Goal: Task Accomplishment & Management: Manage account settings

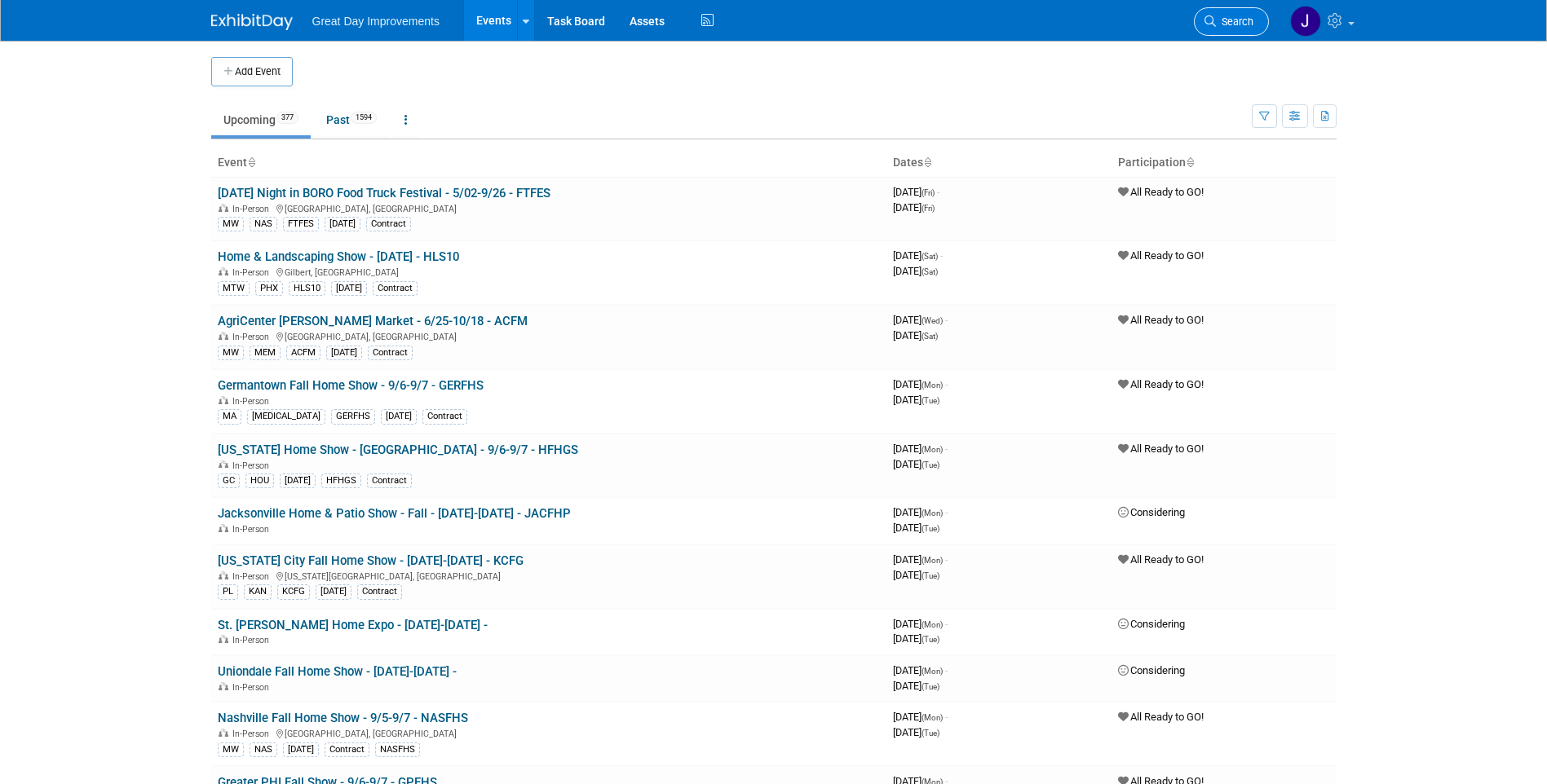
click at [1248, 28] on link "Search" at bounding box center [1230, 22] width 75 height 29
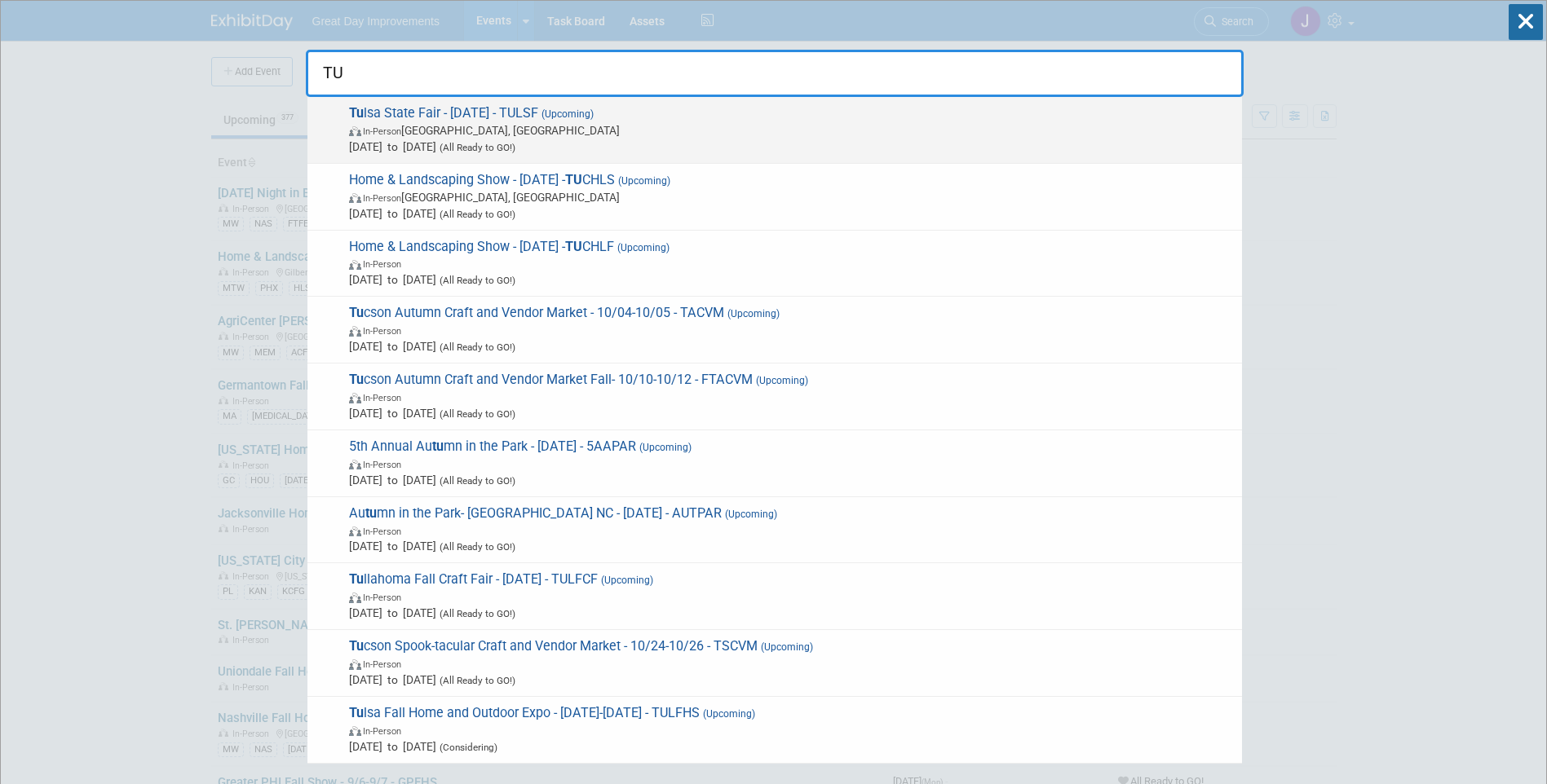
type input "TU"
click at [468, 128] on span "In-Person Tulsa, OK" at bounding box center [791, 130] width 884 height 16
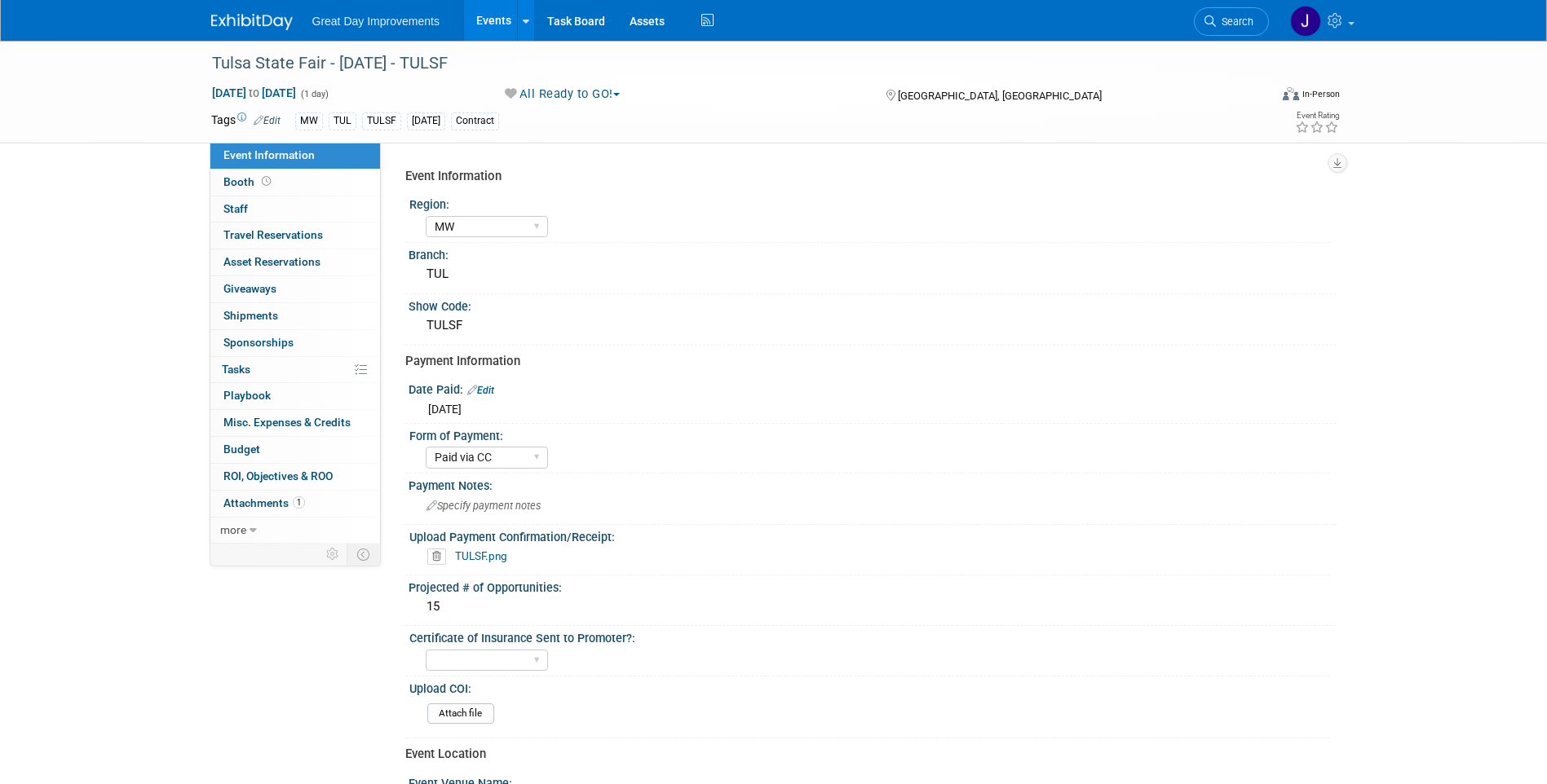
select select "MW"
select select "Paid via CC"
click at [436, 66] on div "Tulsa State Fair - [DATE] - TULSF" at bounding box center [725, 63] width 1038 height 29
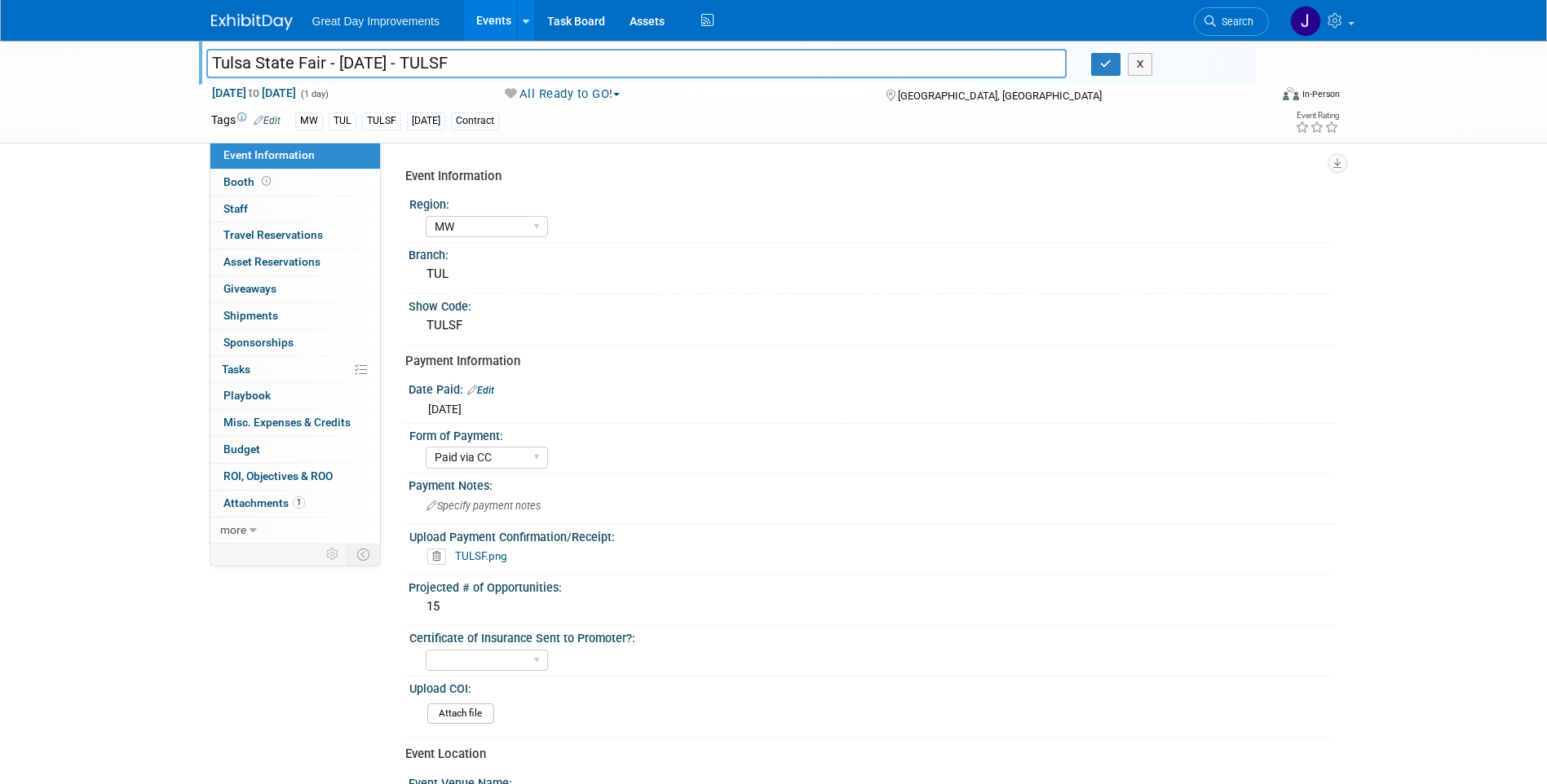
click at [436, 66] on input "Tulsa State Fair - [DATE] - TULSF" at bounding box center [636, 63] width 861 height 29
click at [1226, 22] on span "Search" at bounding box center [1233, 21] width 37 height 12
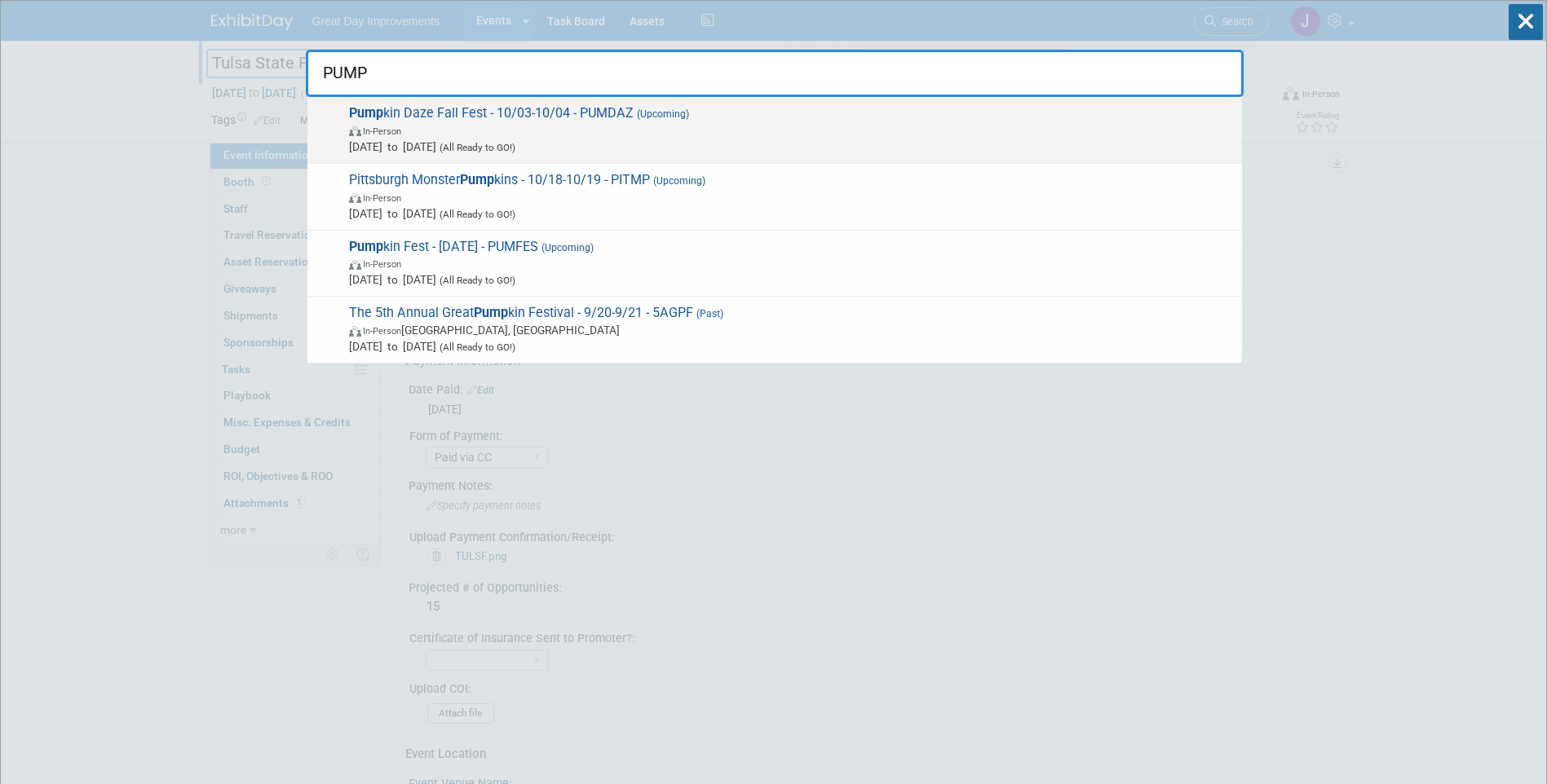
type input "PUMP"
click at [649, 122] on span "Pump kin Daze Fall Fest - 10/03-10/04 - PUMDAZ (Upcoming) In-Person Oct 3, 2025…" at bounding box center [788, 130] width 889 height 49
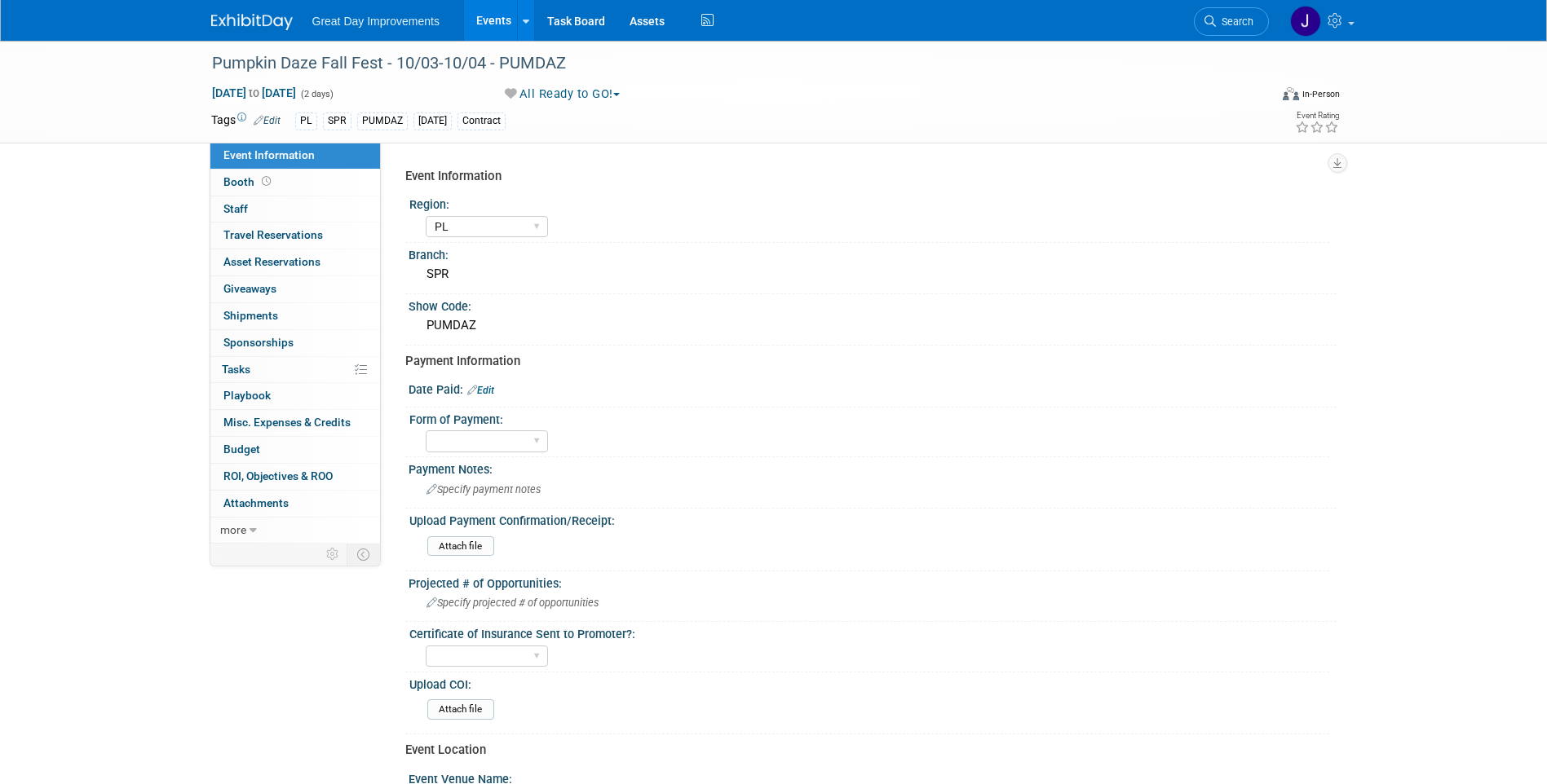
select select "PL"
click at [533, 59] on div "Pumpkin Daze Fall Fest - 10/03-10/04 - PUMDAZ" at bounding box center [725, 63] width 1038 height 29
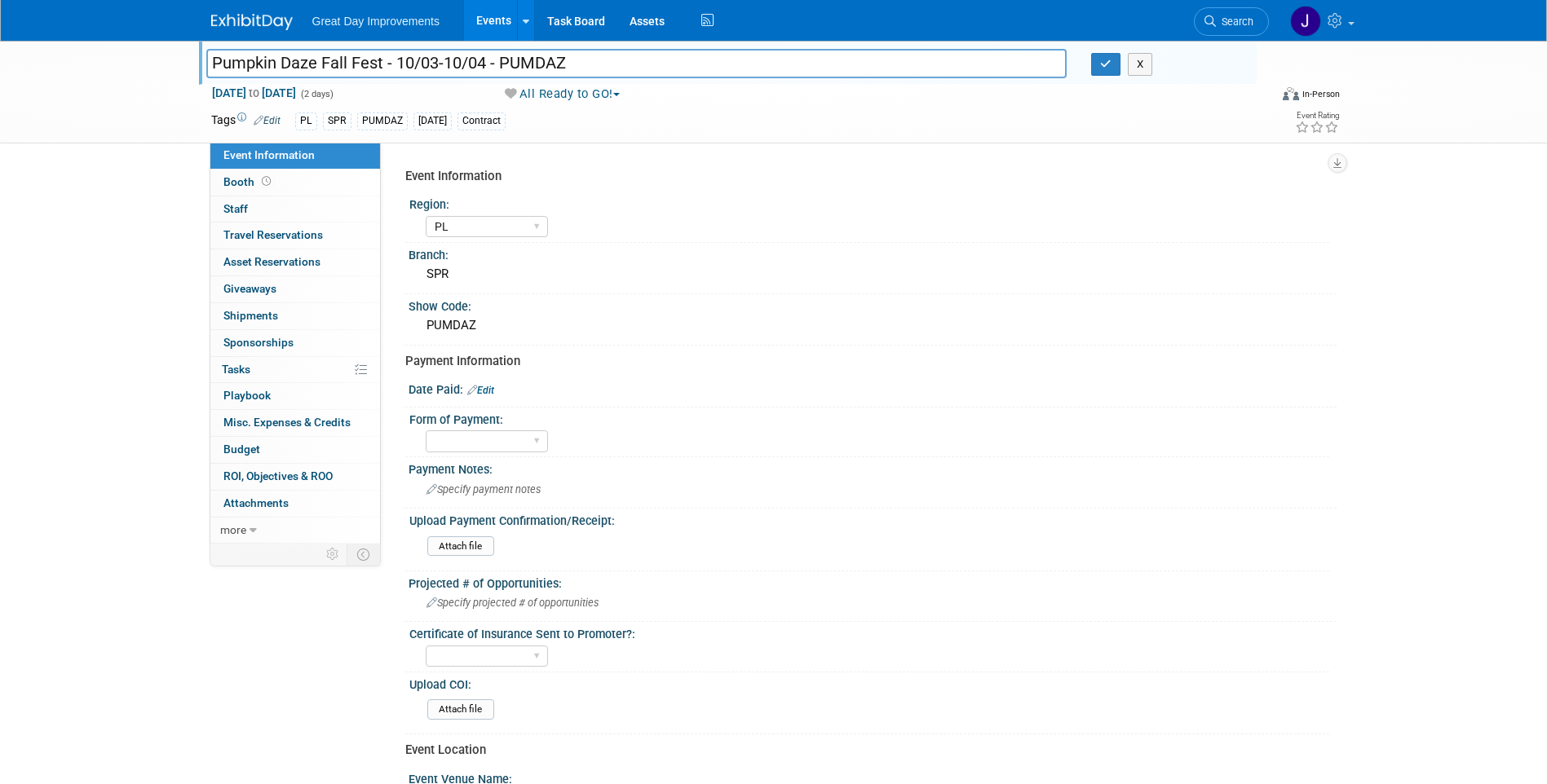
click at [533, 59] on input "Pumpkin Daze Fall Fest - 10/03-10/04 - PUMDAZ" at bounding box center [636, 63] width 861 height 29
click at [1229, 29] on link "Search" at bounding box center [1230, 22] width 75 height 29
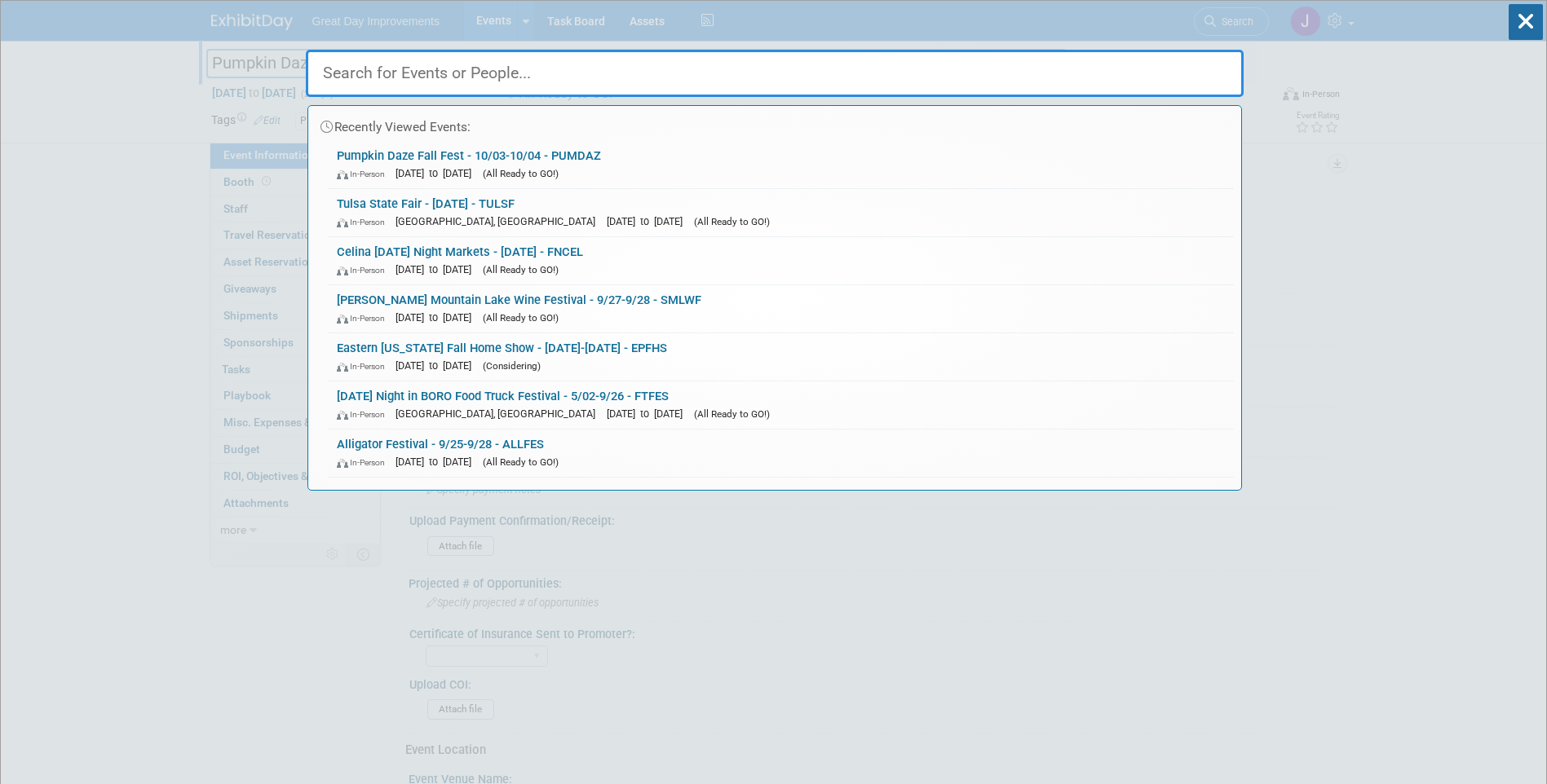
paste input "CUSHFP"
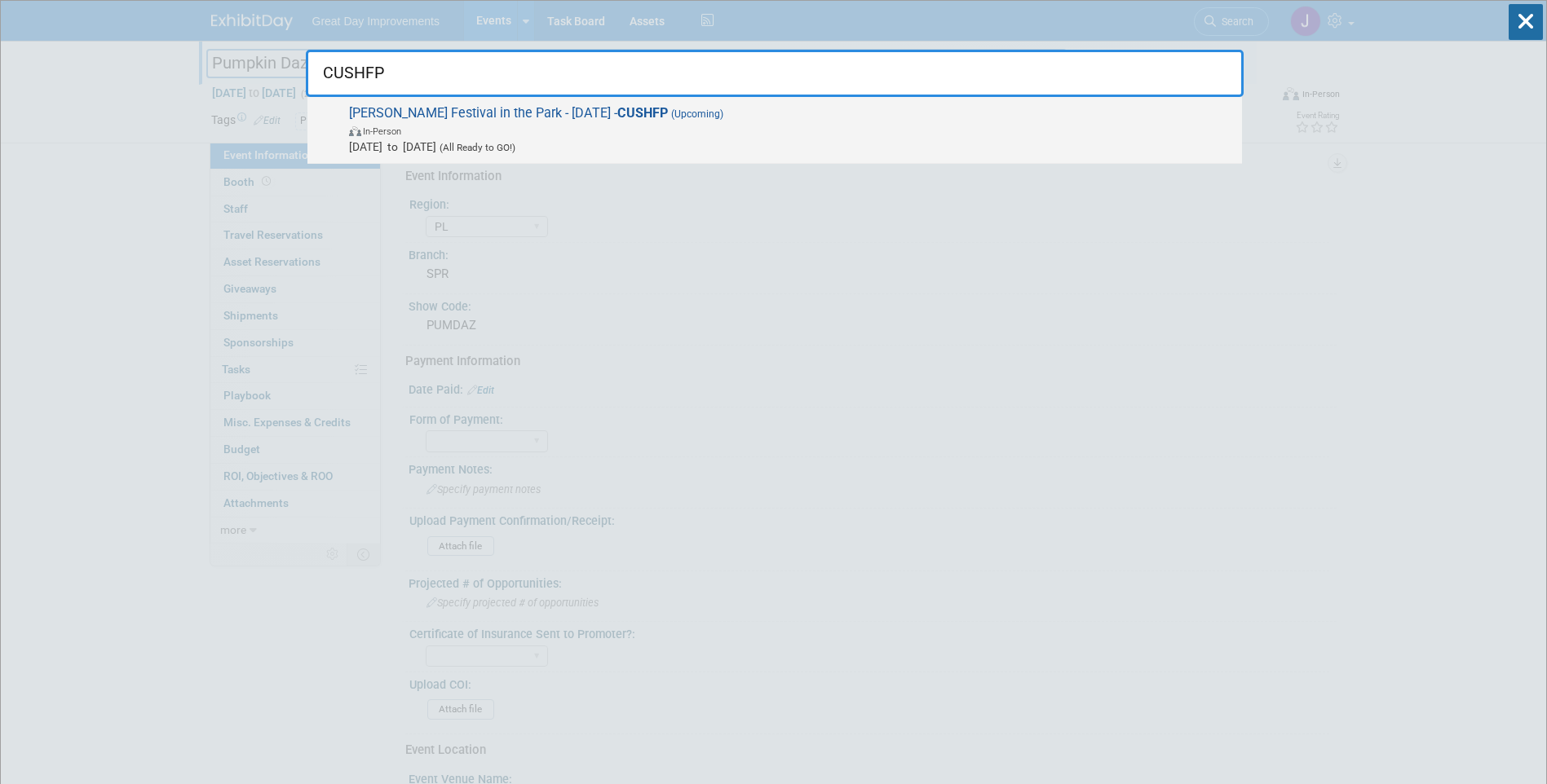
type input "CUSHFP"
click at [597, 130] on span "In-Person" at bounding box center [791, 130] width 884 height 16
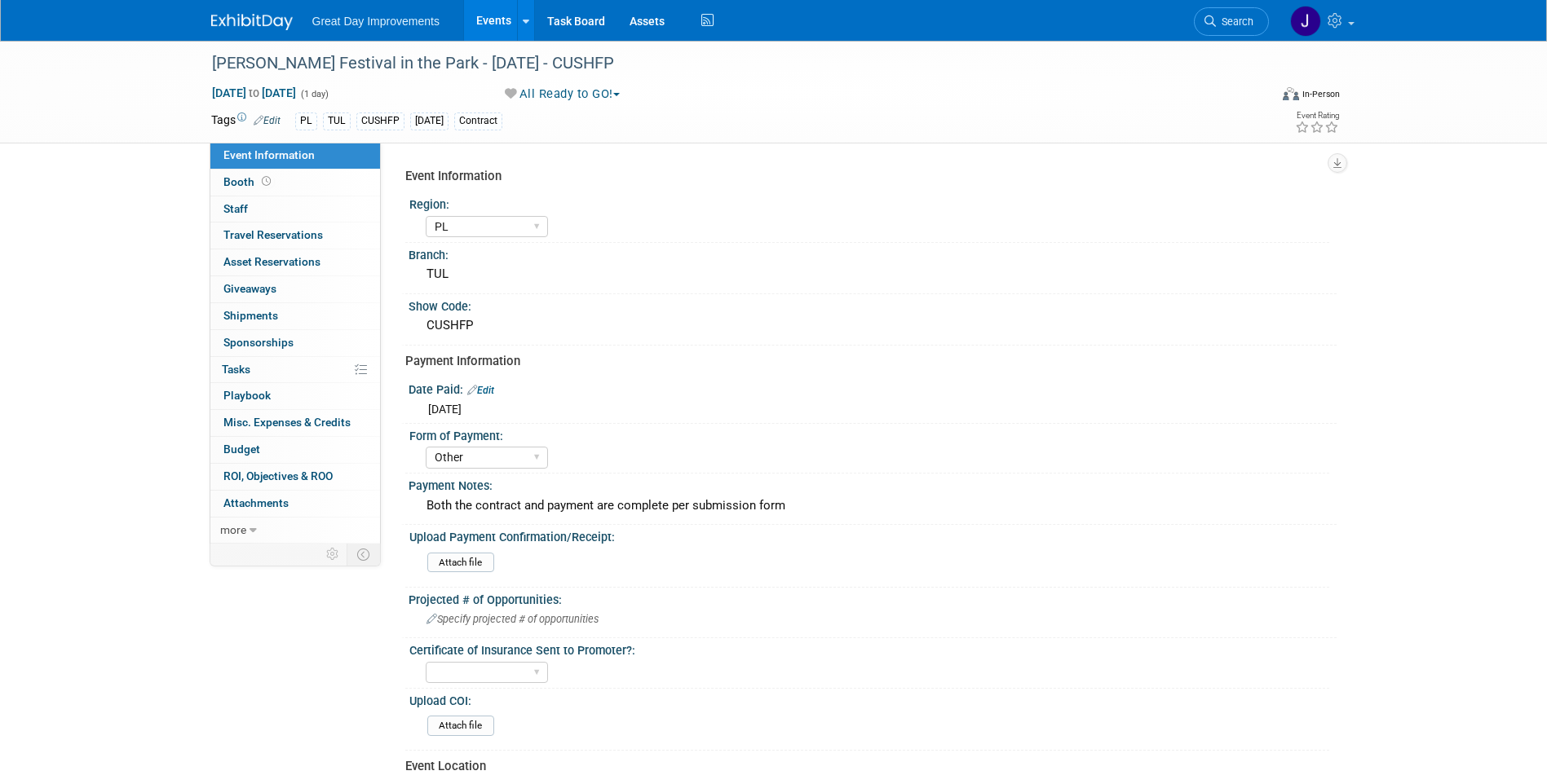
select select "PL"
select select "Other"
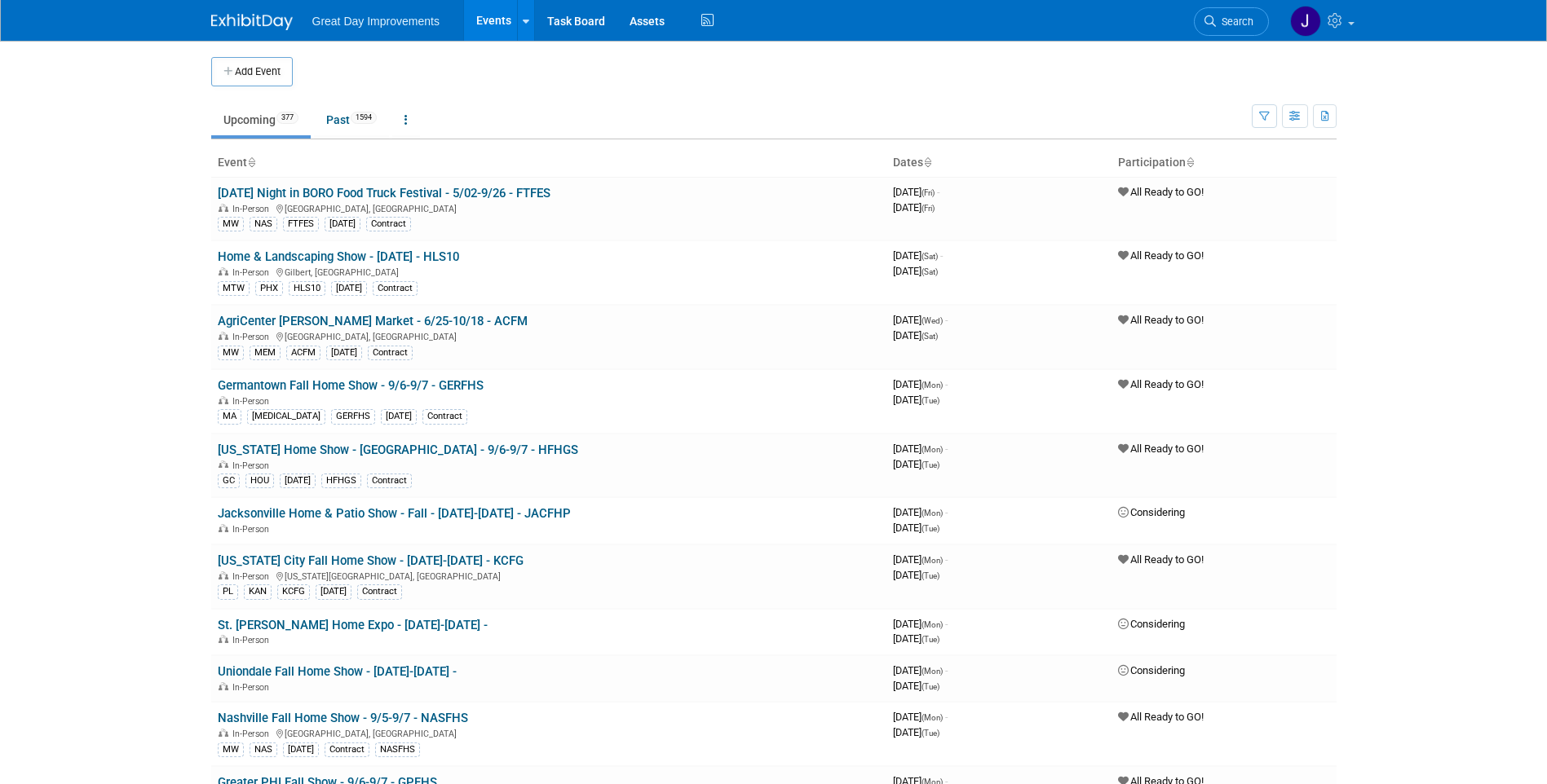
click at [1219, 20] on span "Search" at bounding box center [1233, 21] width 37 height 12
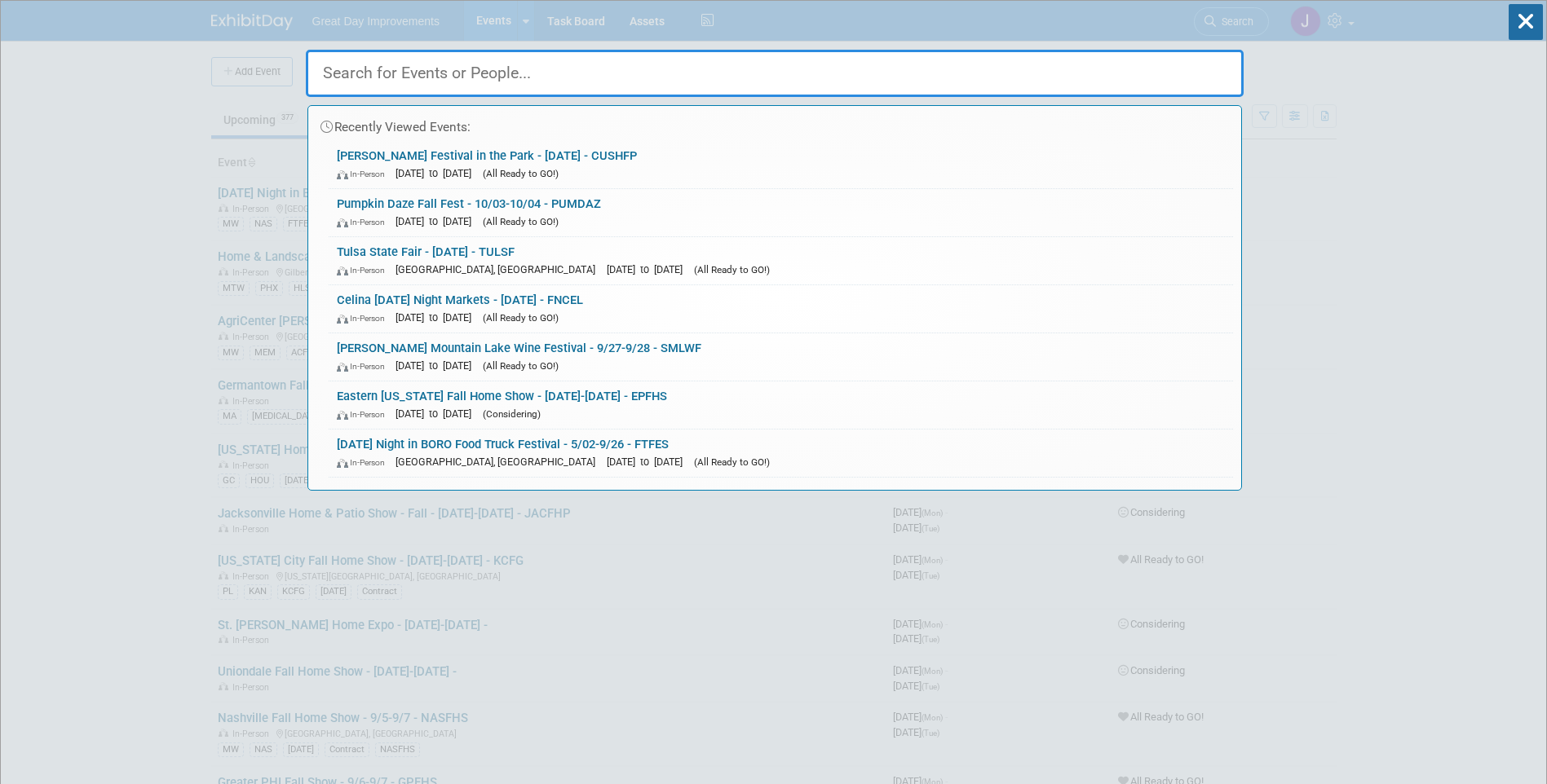
paste input "EXSCIN"
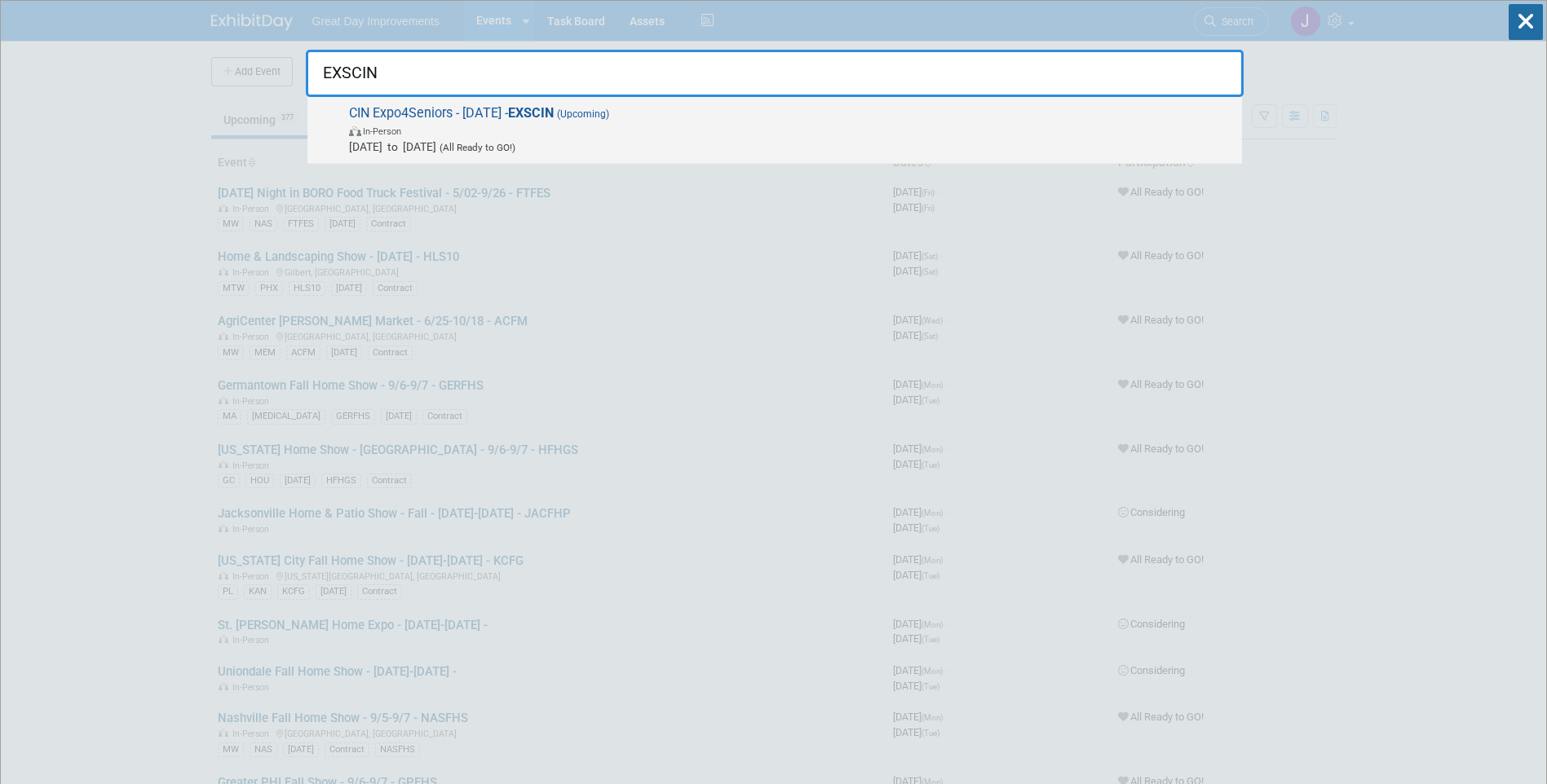
type input "EXSCIN"
click at [643, 134] on span "In-Person" at bounding box center [791, 130] width 884 height 16
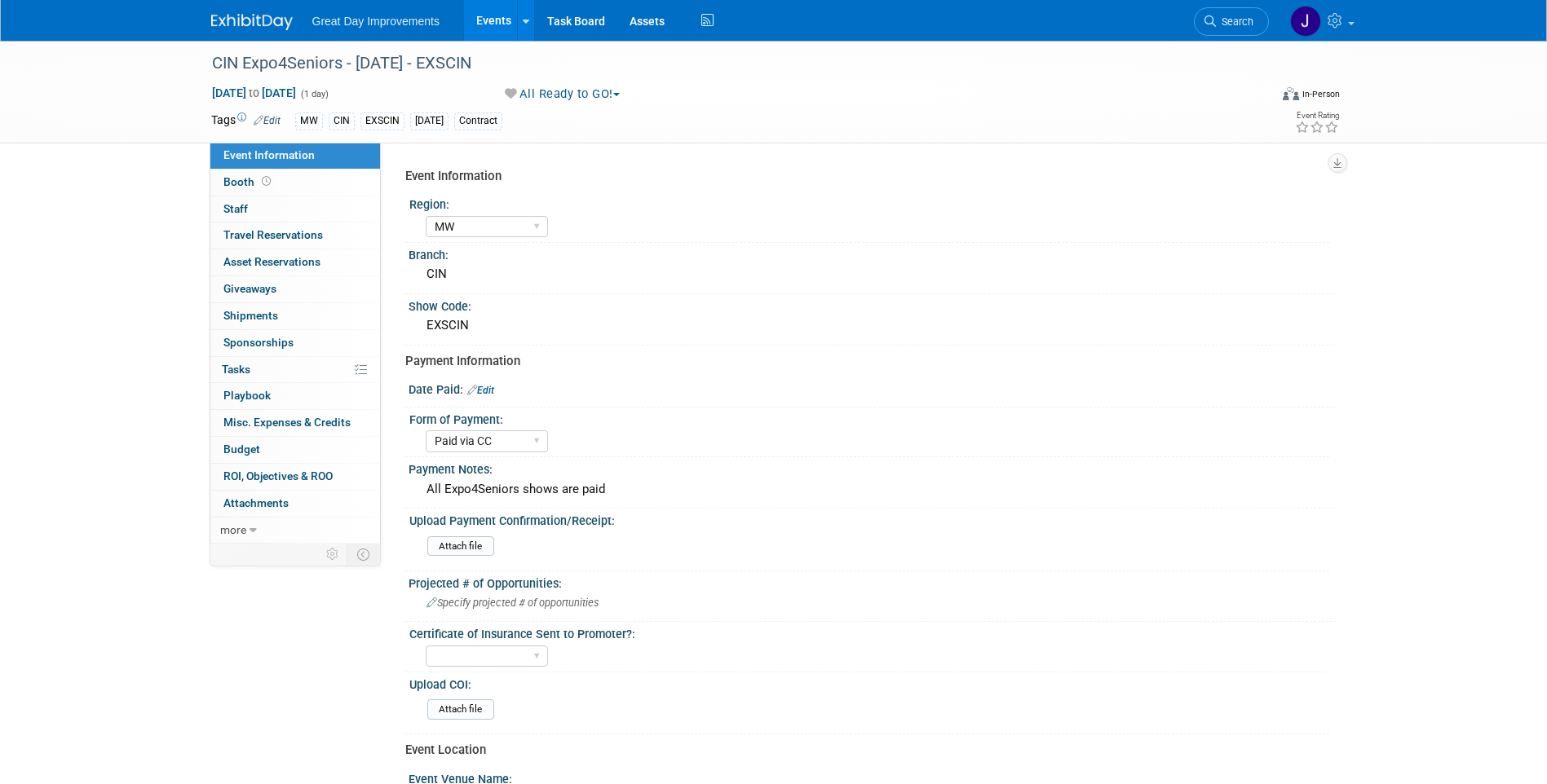
select select "MW"
select select "Paid via CC"
click at [1350, 22] on span at bounding box center [1350, 23] width 7 height 3
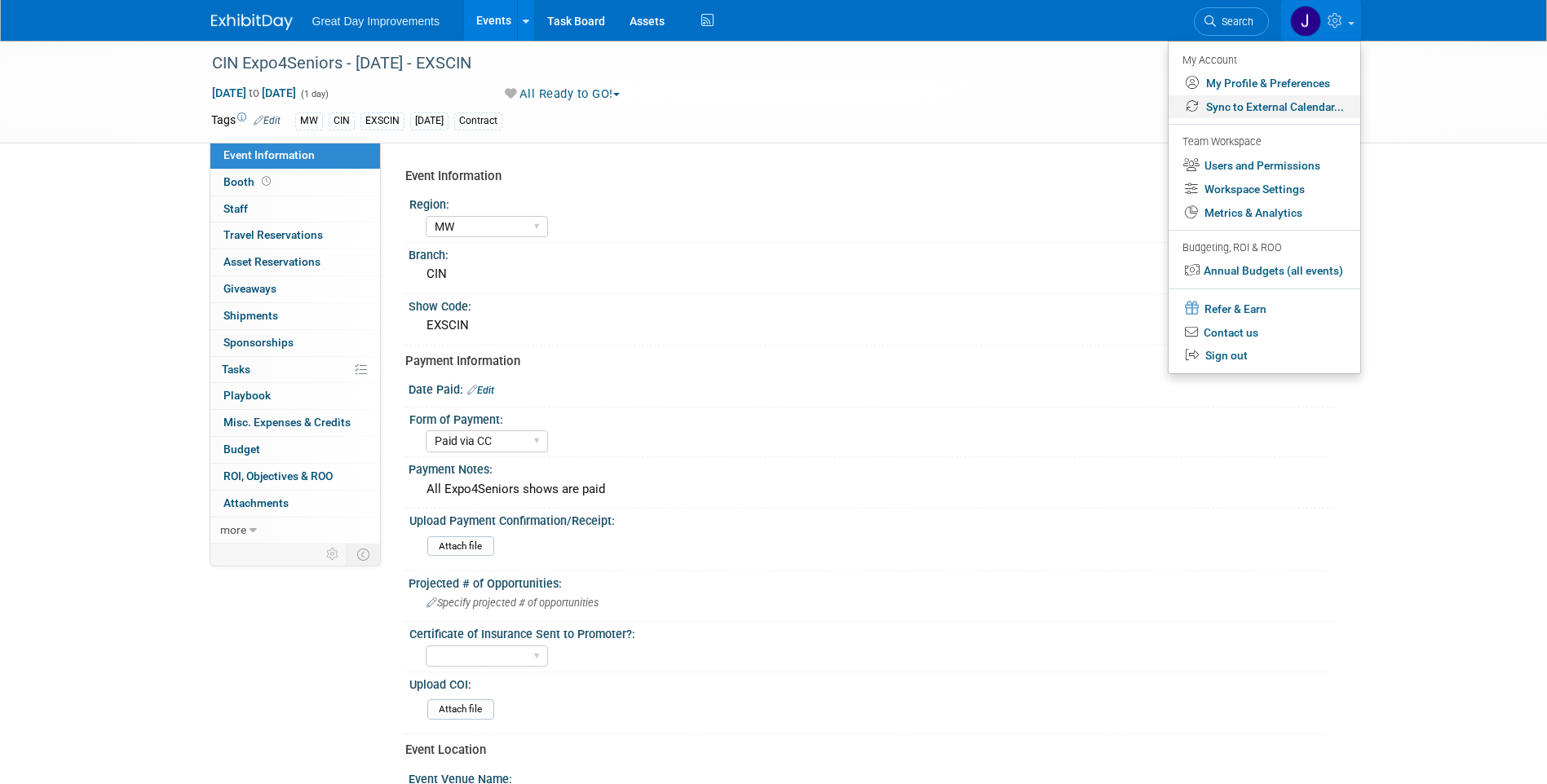
click at [1264, 105] on link "Sync to External Calendar..." at bounding box center [1264, 106] width 191 height 24
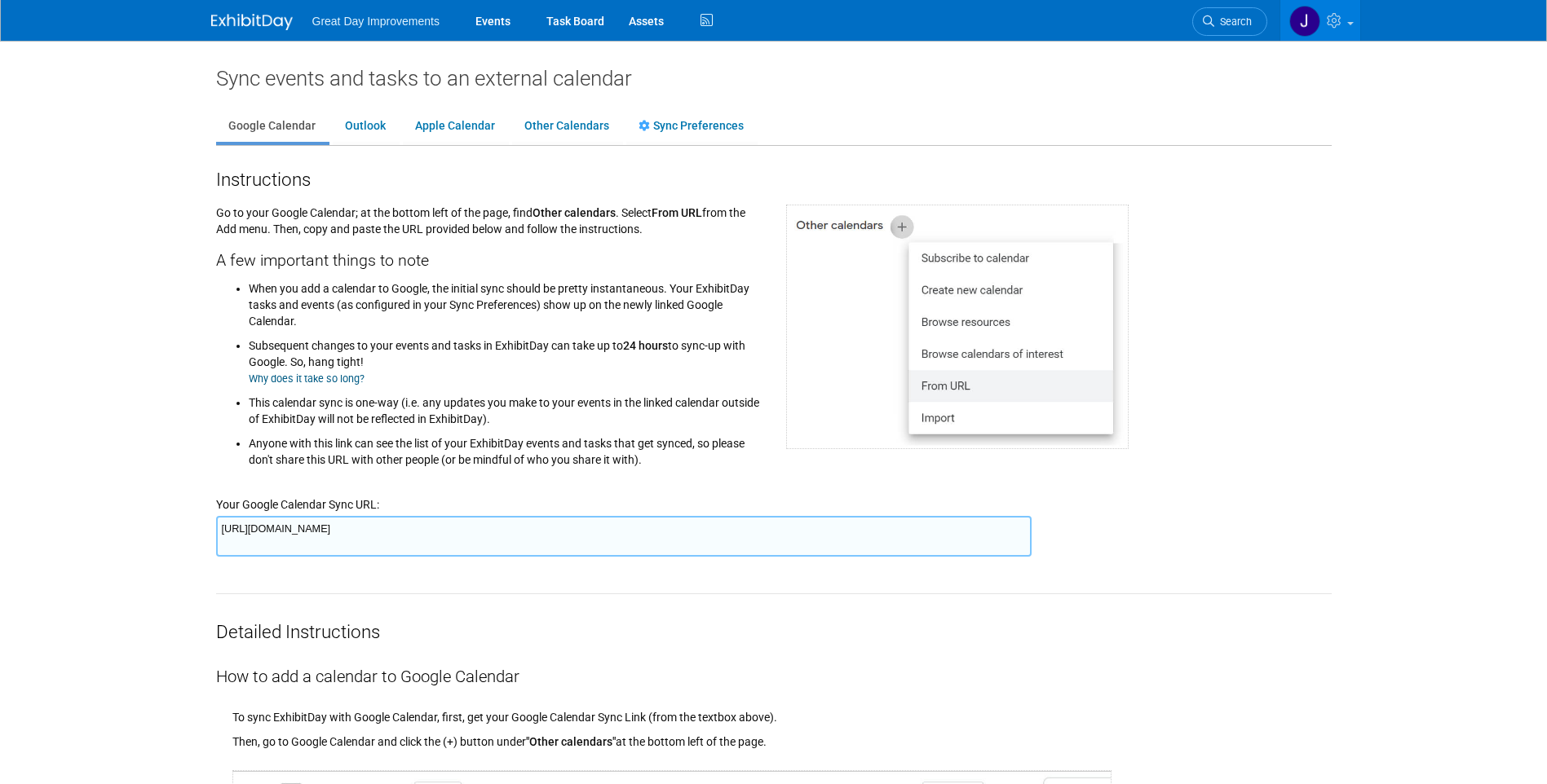
click at [590, 526] on textarea "[URL][DOMAIN_NAME]" at bounding box center [623, 536] width 815 height 41
drag, startPoint x: 1071, startPoint y: 41, endPoint x: 1094, endPoint y: 33, distance: 24.4
click at [1071, 41] on div "Great Day Improvements Events Task Board Assets" at bounding box center [773, 21] width 1547 height 42
click at [1238, 22] on span "Search" at bounding box center [1232, 21] width 37 height 12
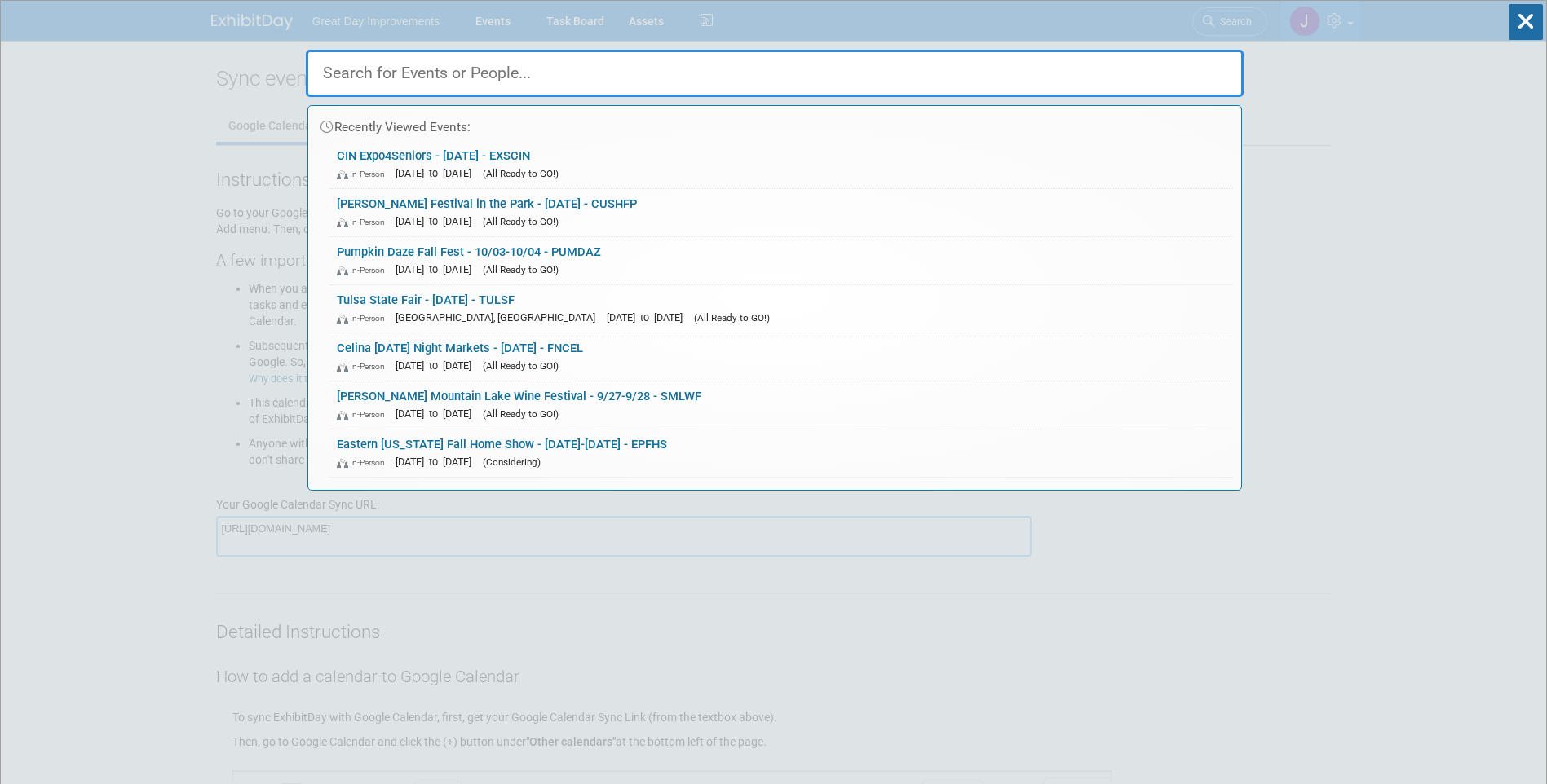
click at [546, 81] on input "text" at bounding box center [775, 73] width 938 height 48
paste input "GALIF"
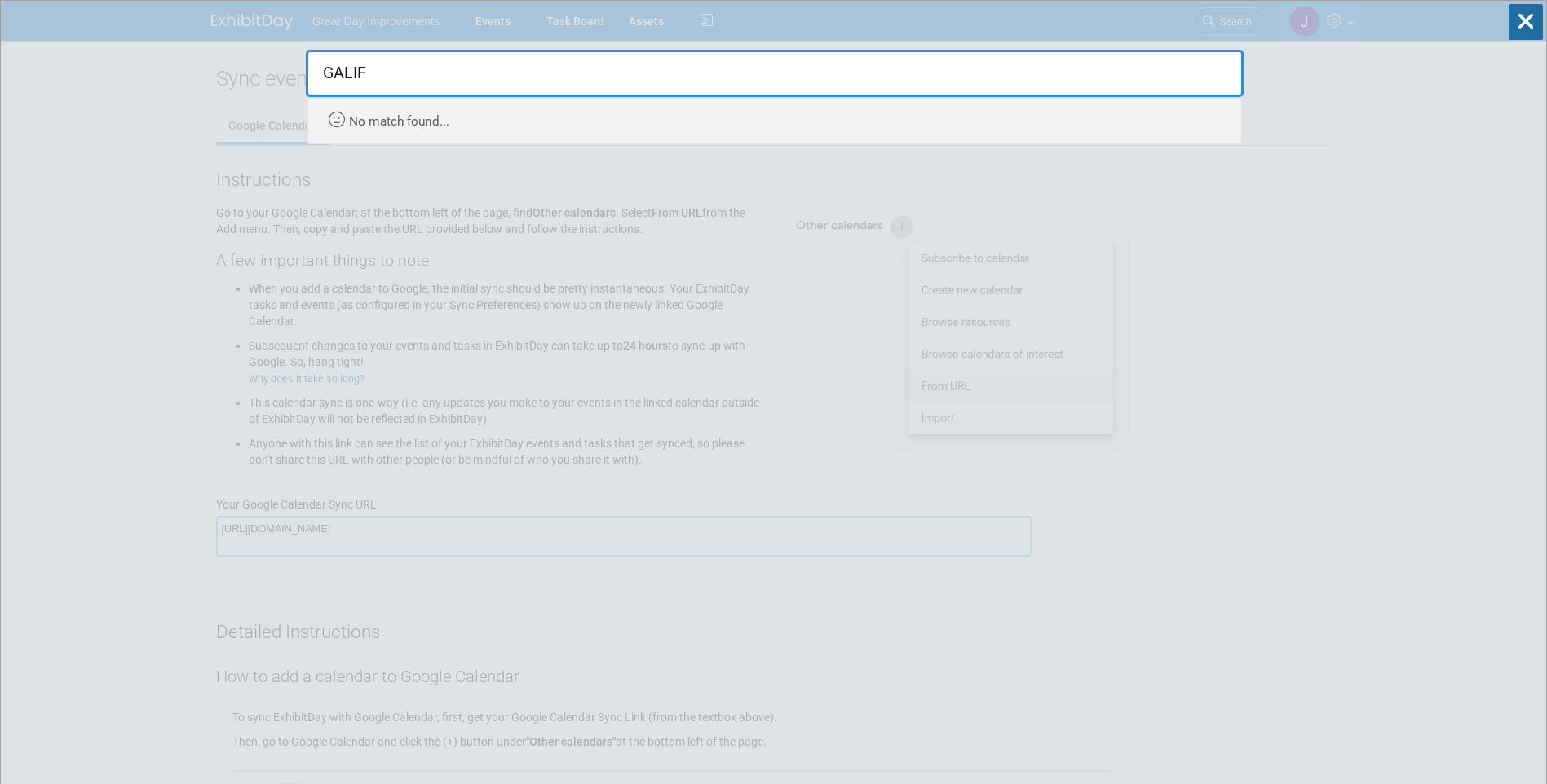
click at [512, 56] on input "GALIF" at bounding box center [775, 73] width 938 height 48
click at [499, 69] on input "GALIF" at bounding box center [775, 73] width 938 height 48
paste input "FTFES"
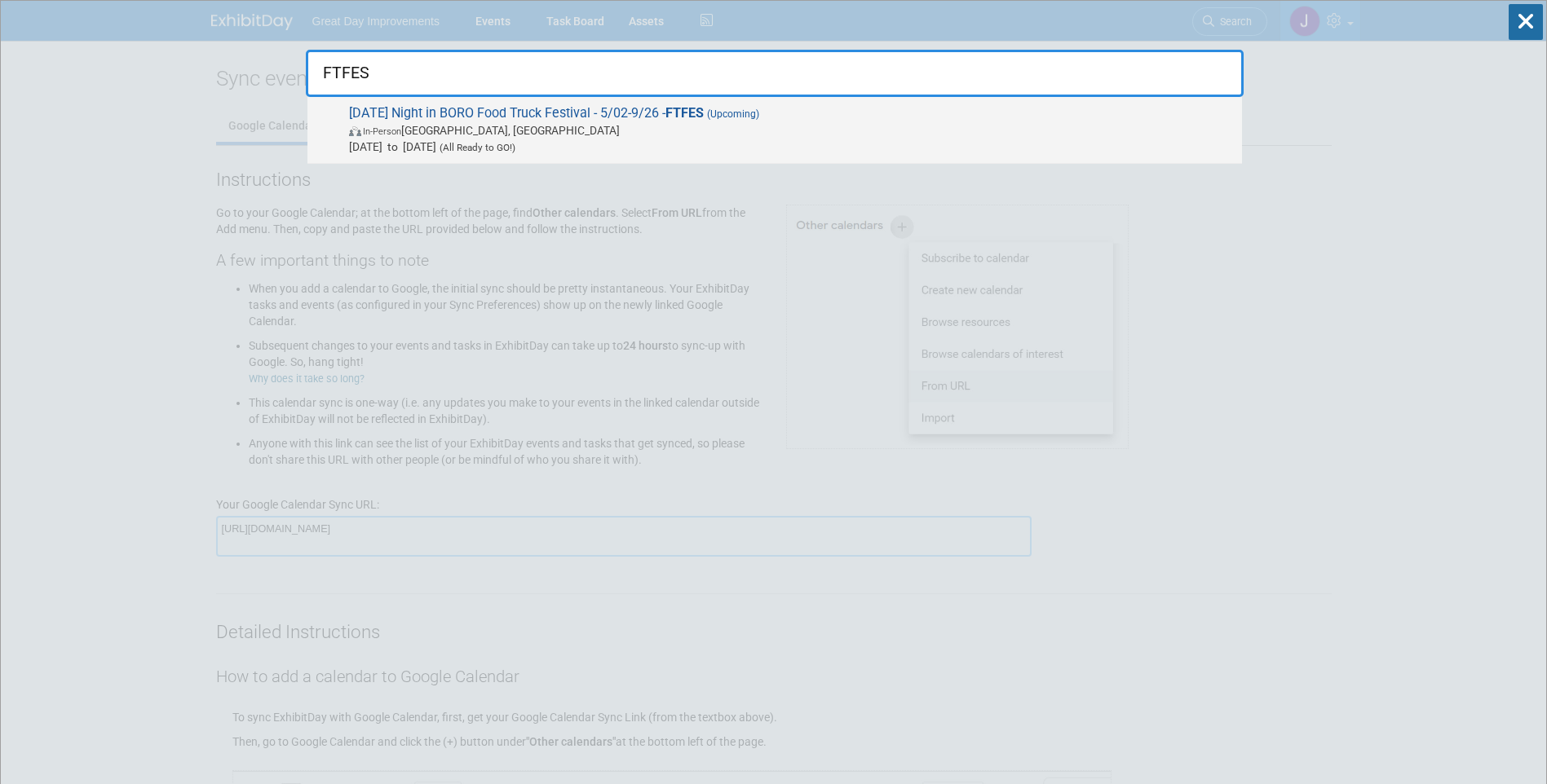
type input "FTFES"
click at [729, 134] on span "In-Person Murfreesboro, TN" at bounding box center [791, 130] width 884 height 16
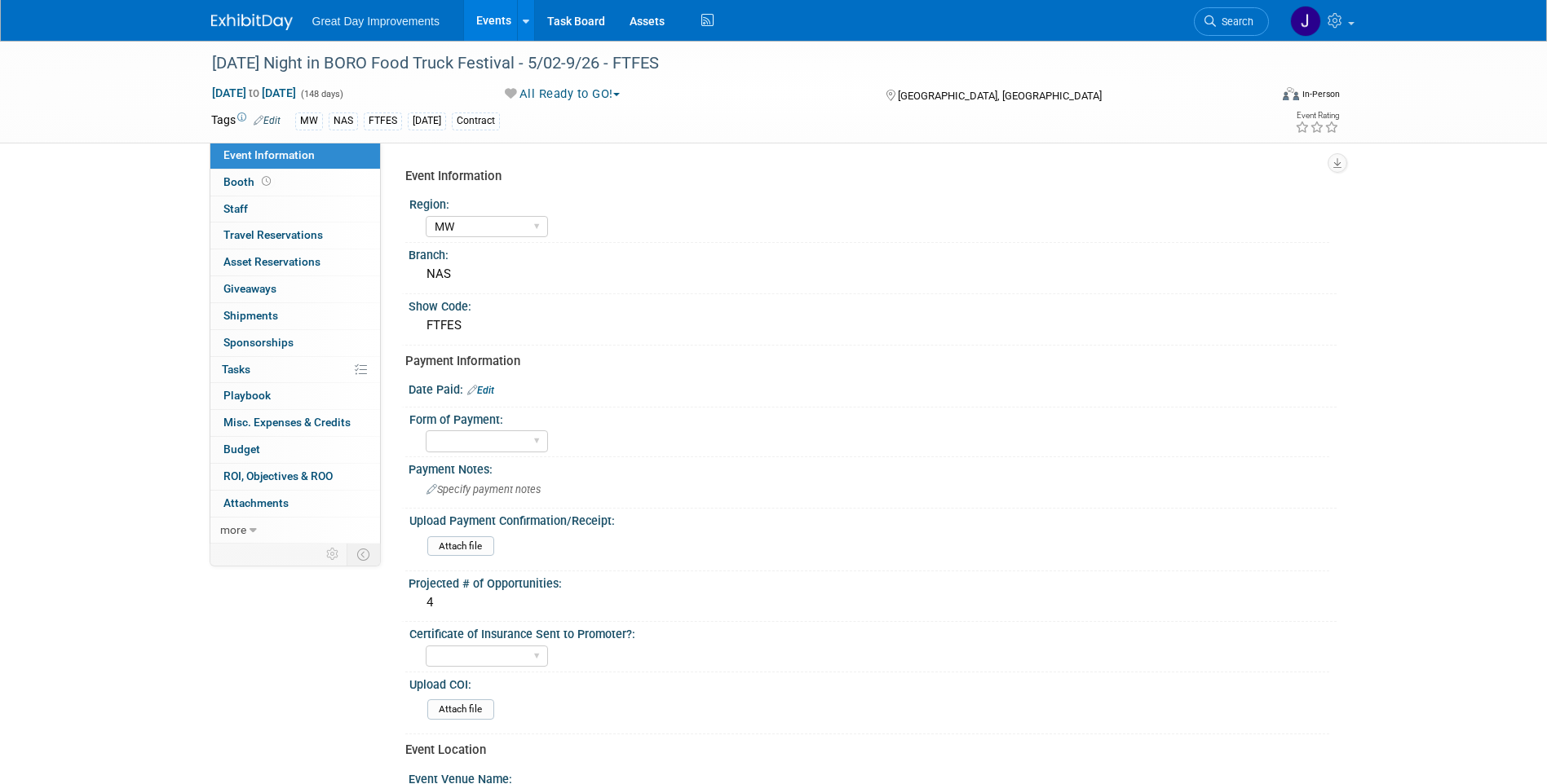
select select "MW"
click at [1244, 20] on span "Search" at bounding box center [1233, 21] width 37 height 12
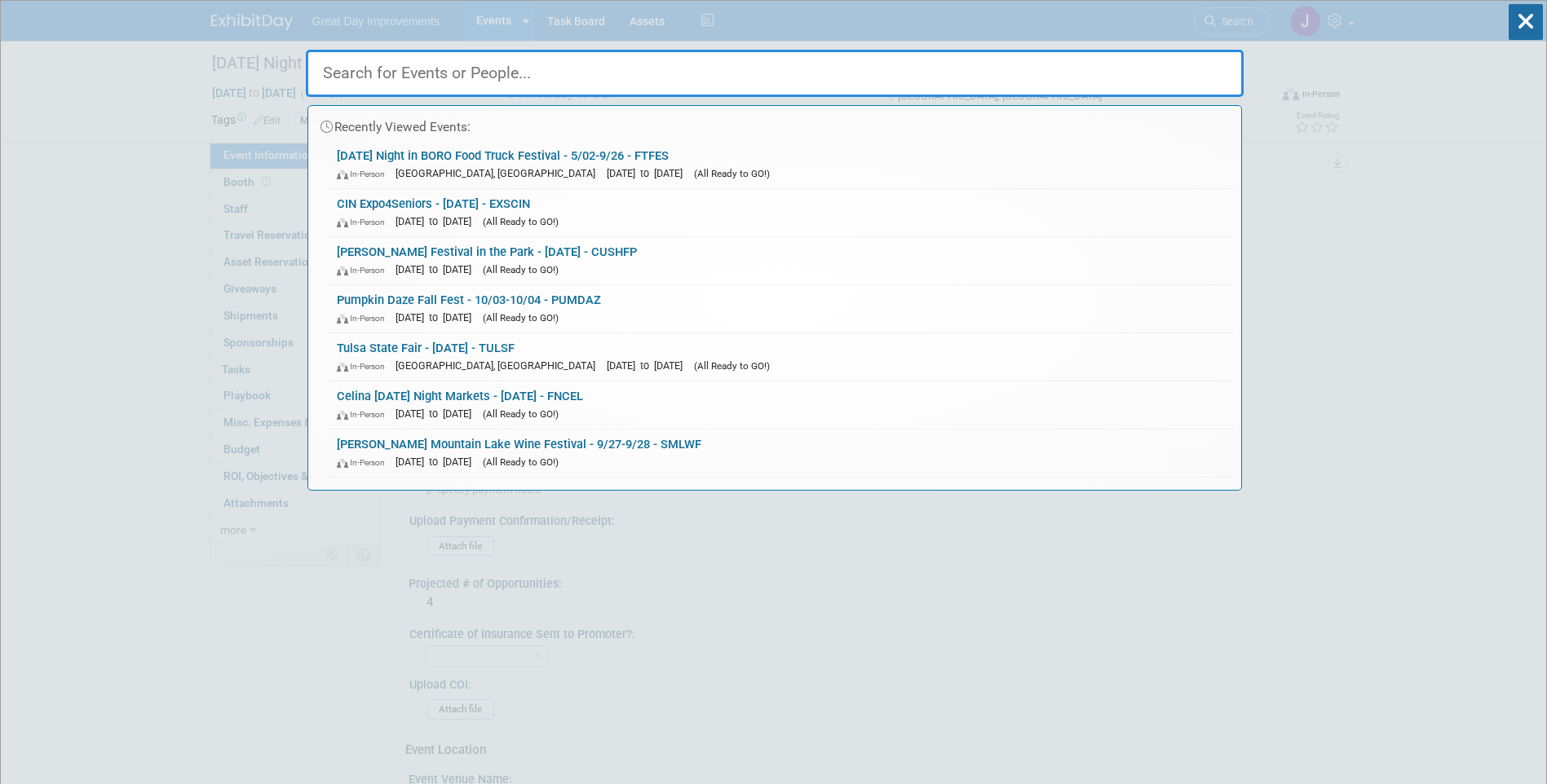
paste input "ARKHS"
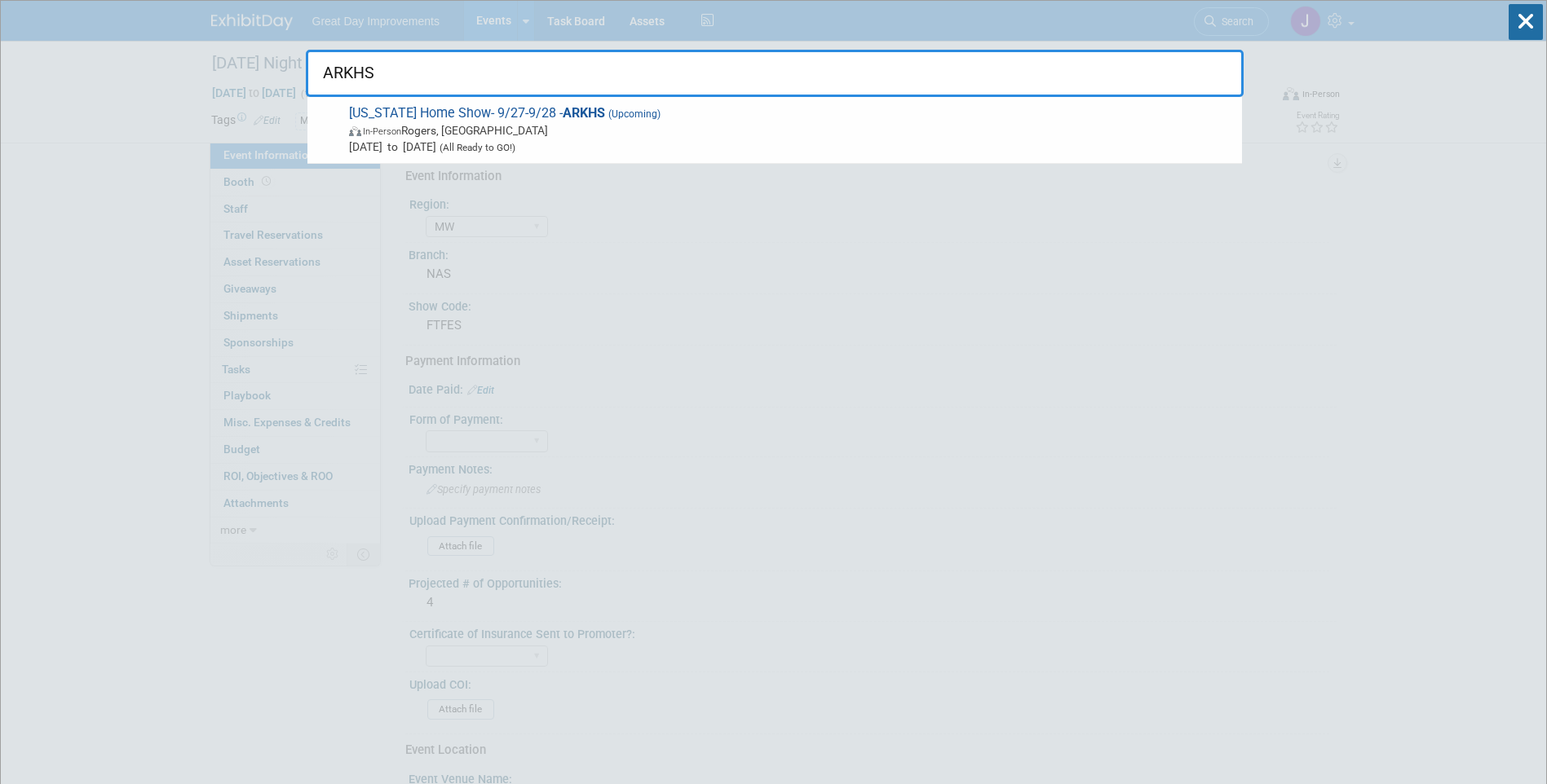
drag, startPoint x: 458, startPoint y: 87, endPoint x: 284, endPoint y: 67, distance: 175.1
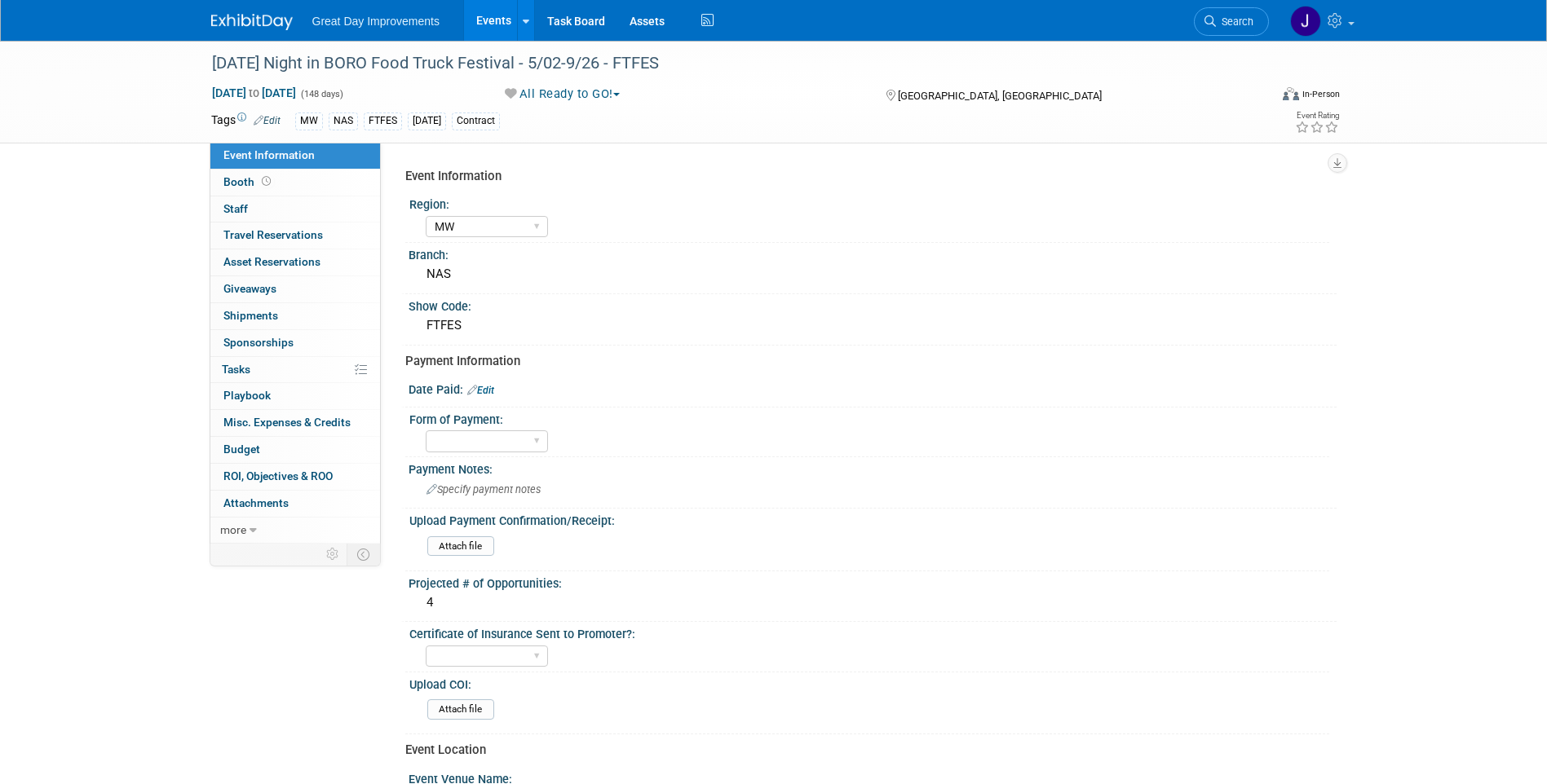
drag, startPoint x: 1240, startPoint y: 14, endPoint x: 870, endPoint y: 46, distance: 371.4
click at [1238, 14] on link "Search" at bounding box center [1230, 22] width 75 height 29
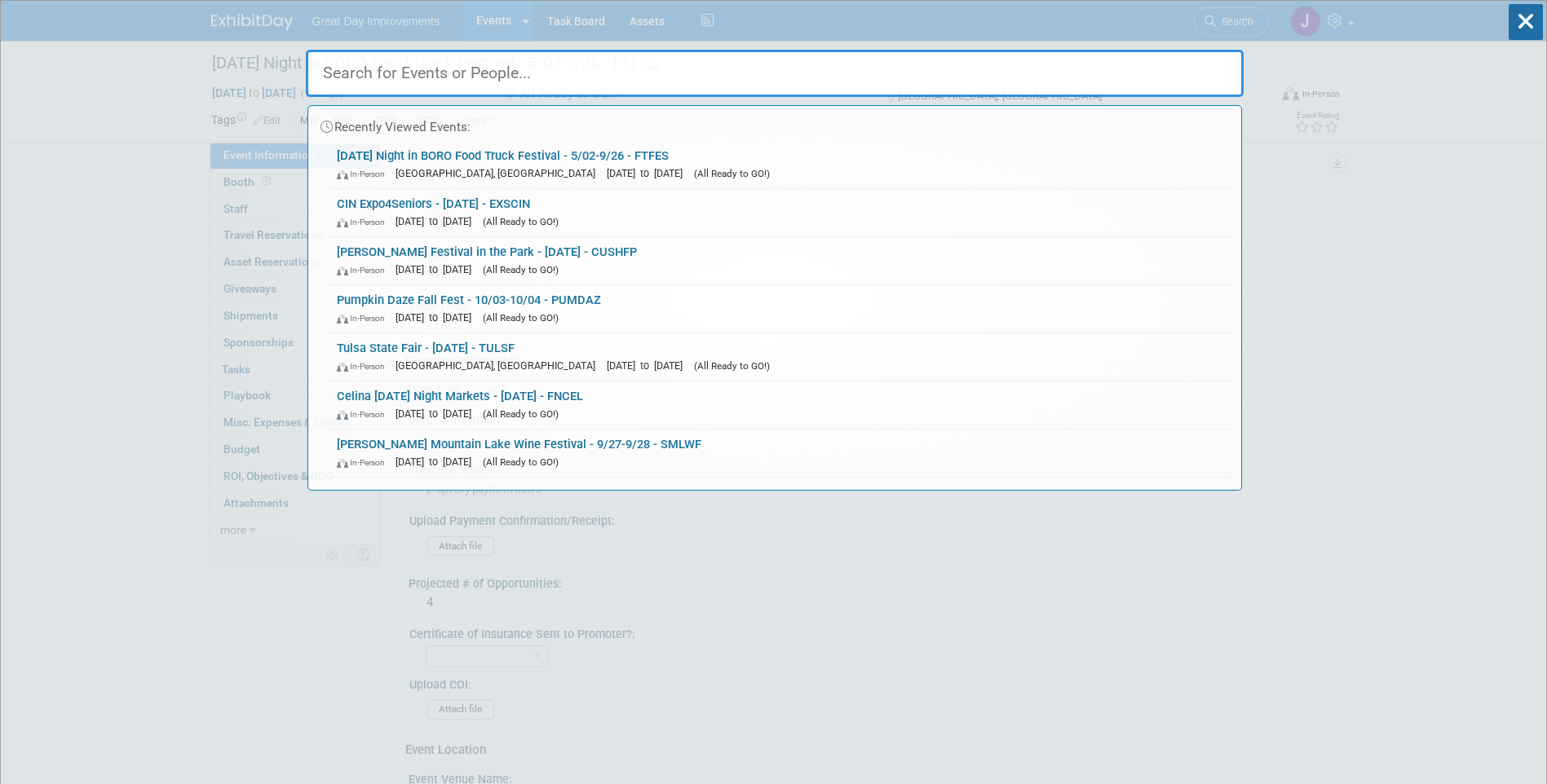
paste input "OMAFE"
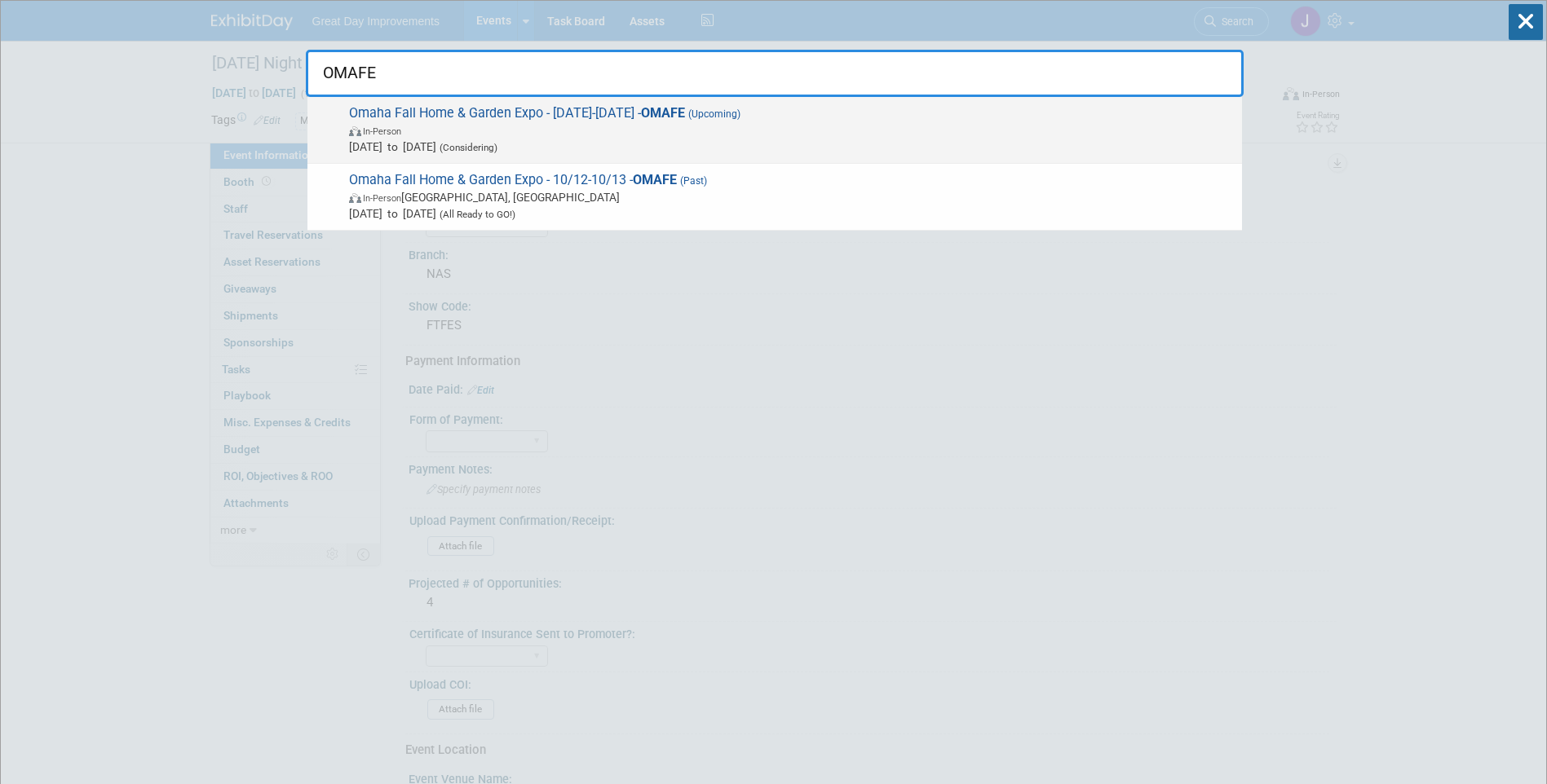
type input "OMAFE"
click at [678, 137] on span "In-Person" at bounding box center [791, 130] width 884 height 16
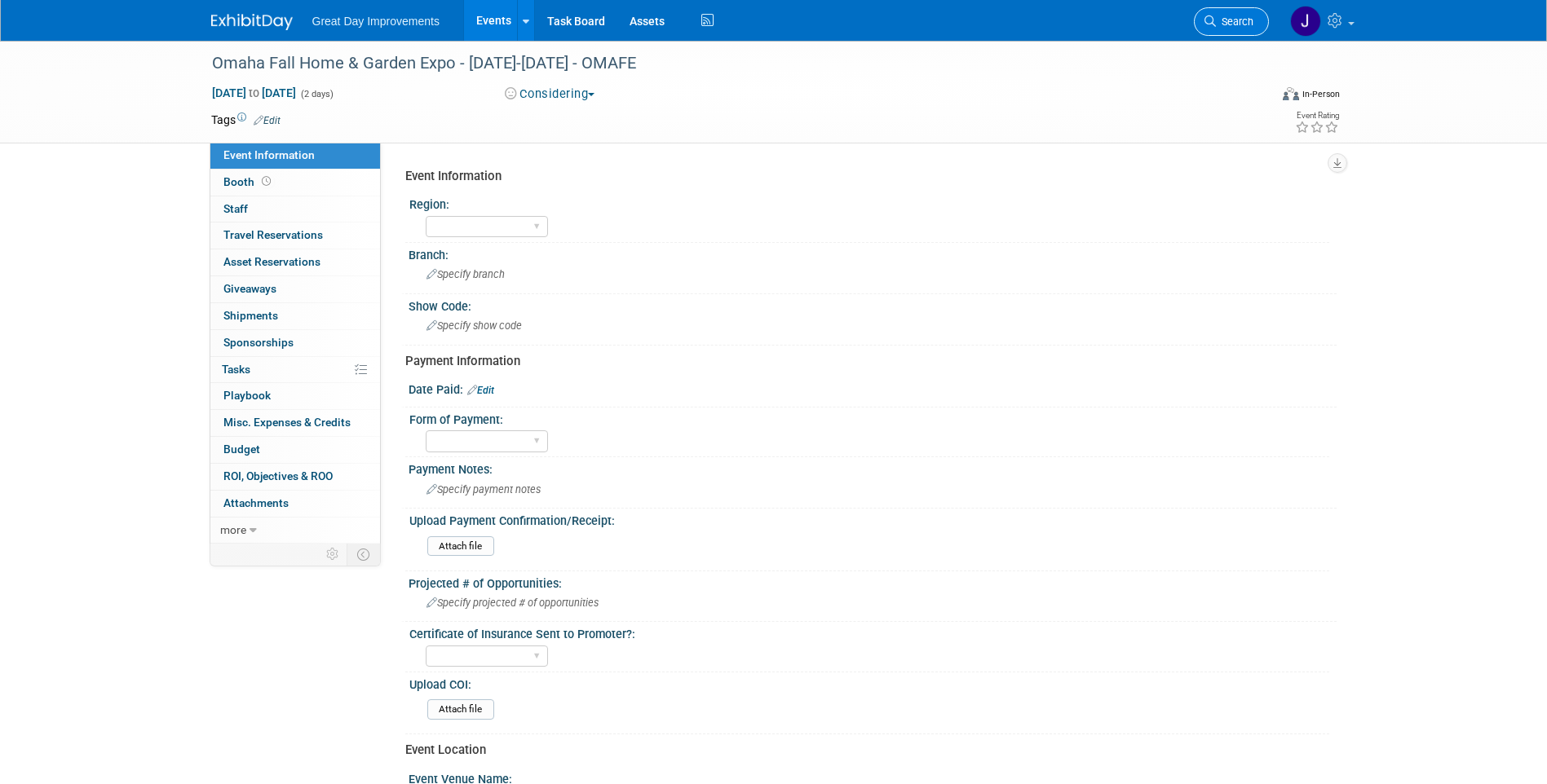
drag, startPoint x: 1277, startPoint y: 34, endPoint x: 1259, endPoint y: 26, distance: 19.7
click at [1277, 34] on ul "Search" at bounding box center [1237, 20] width 87 height 40
click at [1259, 24] on link "Search" at bounding box center [1230, 22] width 75 height 29
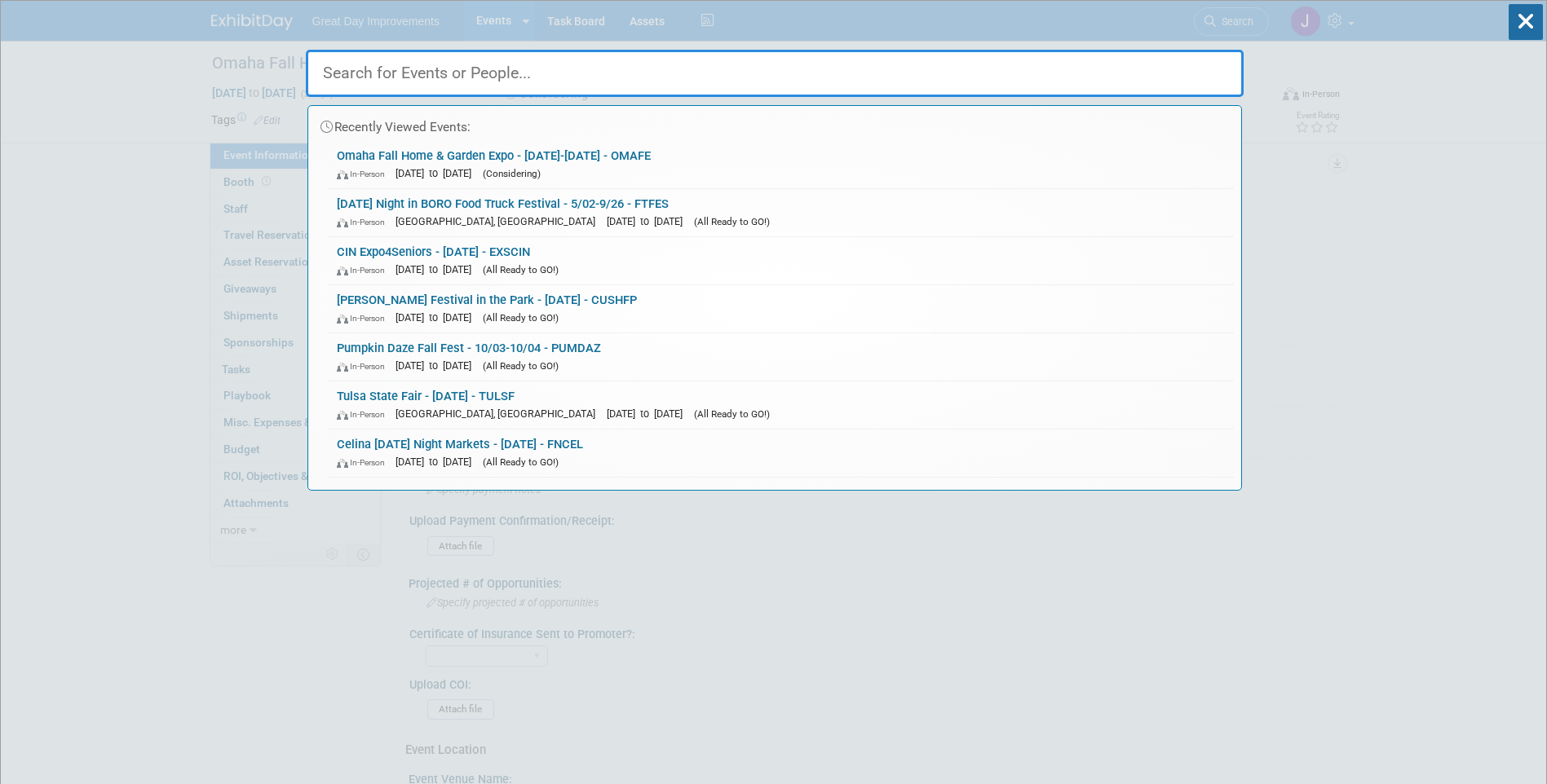
paste input "FTFES"
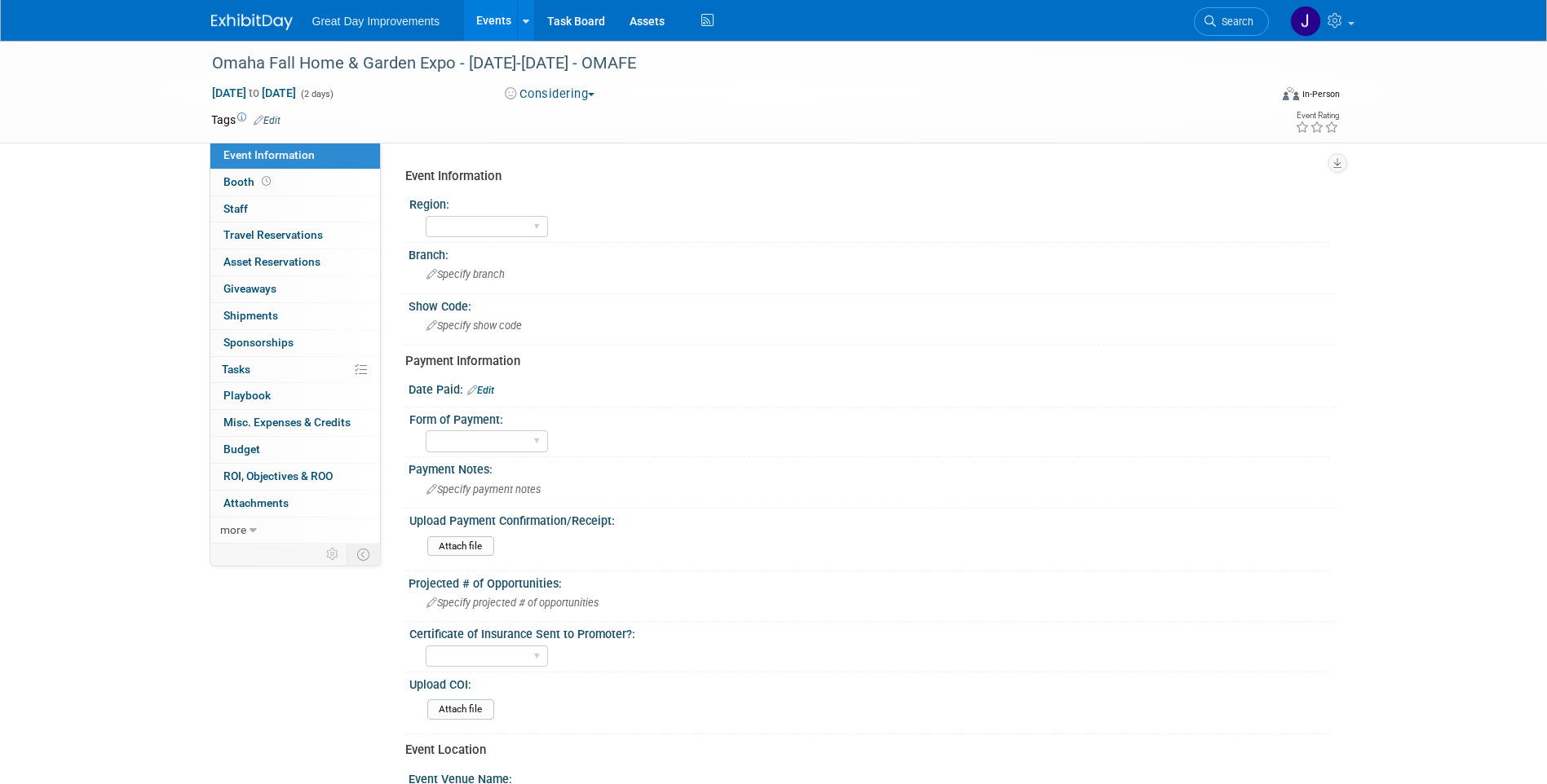
click at [1215, 14] on link "Search" at bounding box center [1230, 22] width 75 height 29
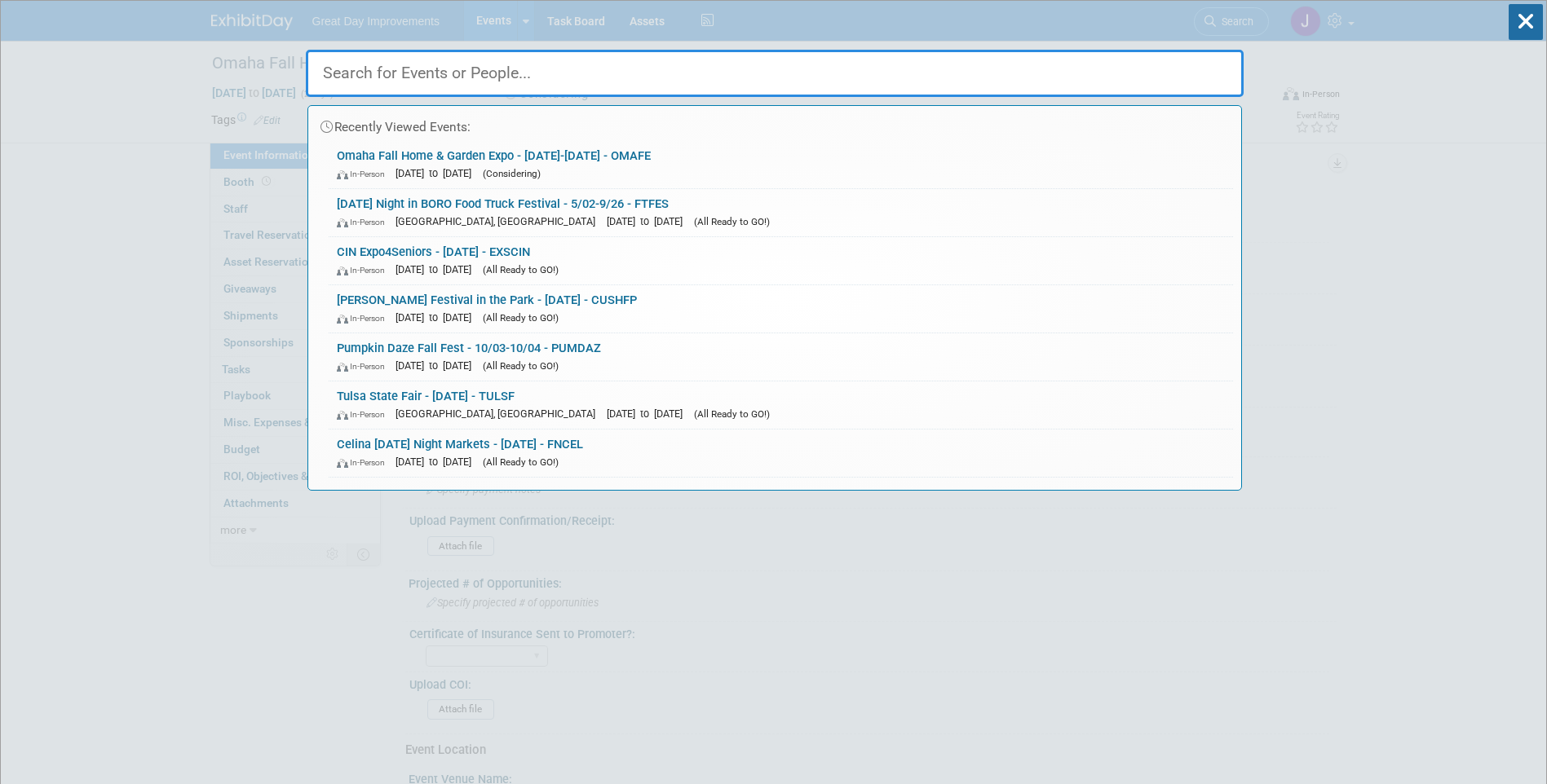
paste input "GALIF"
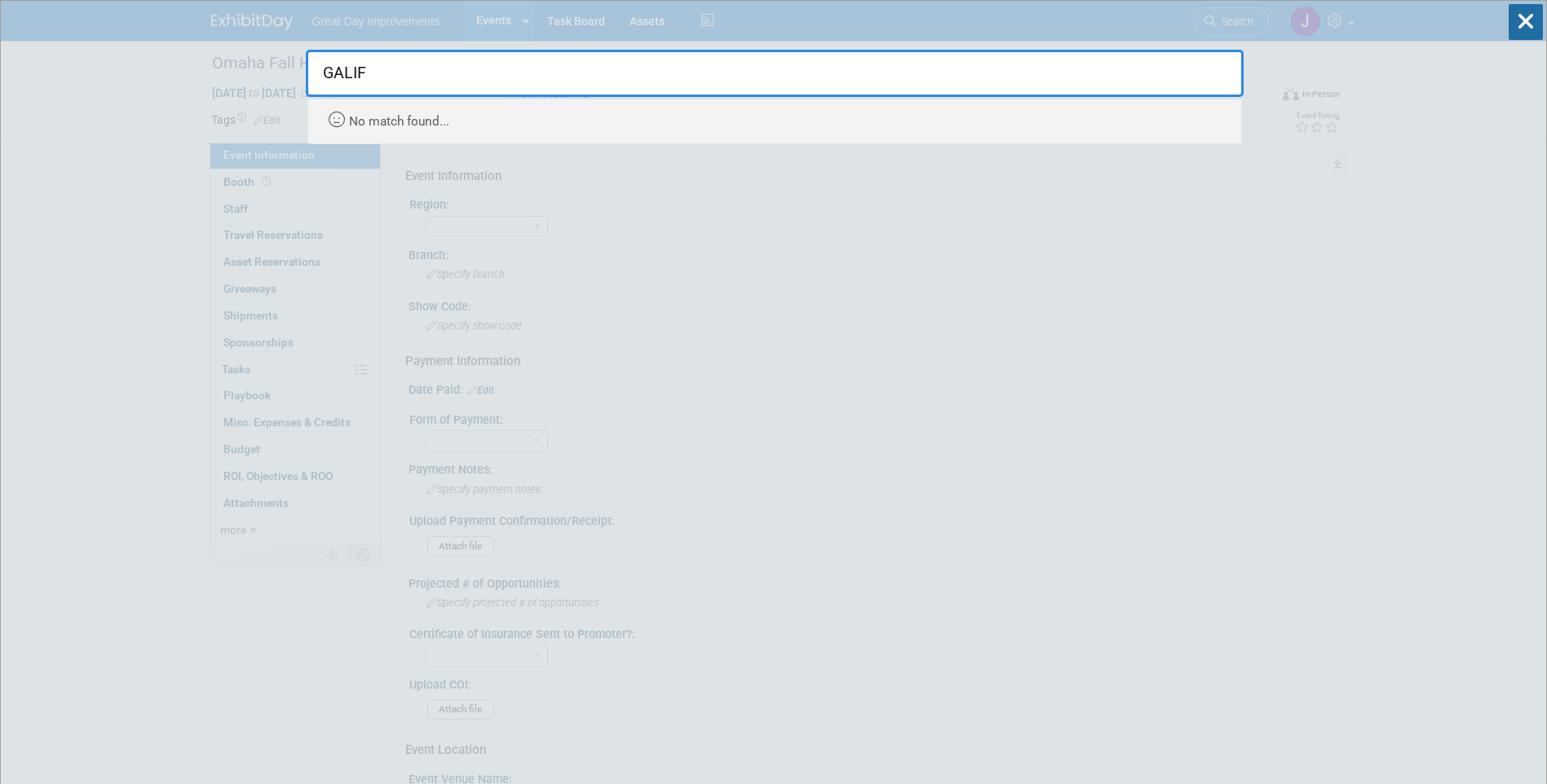
click at [337, 80] on input "GALIF" at bounding box center [775, 73] width 938 height 48
paste input "HTFR"
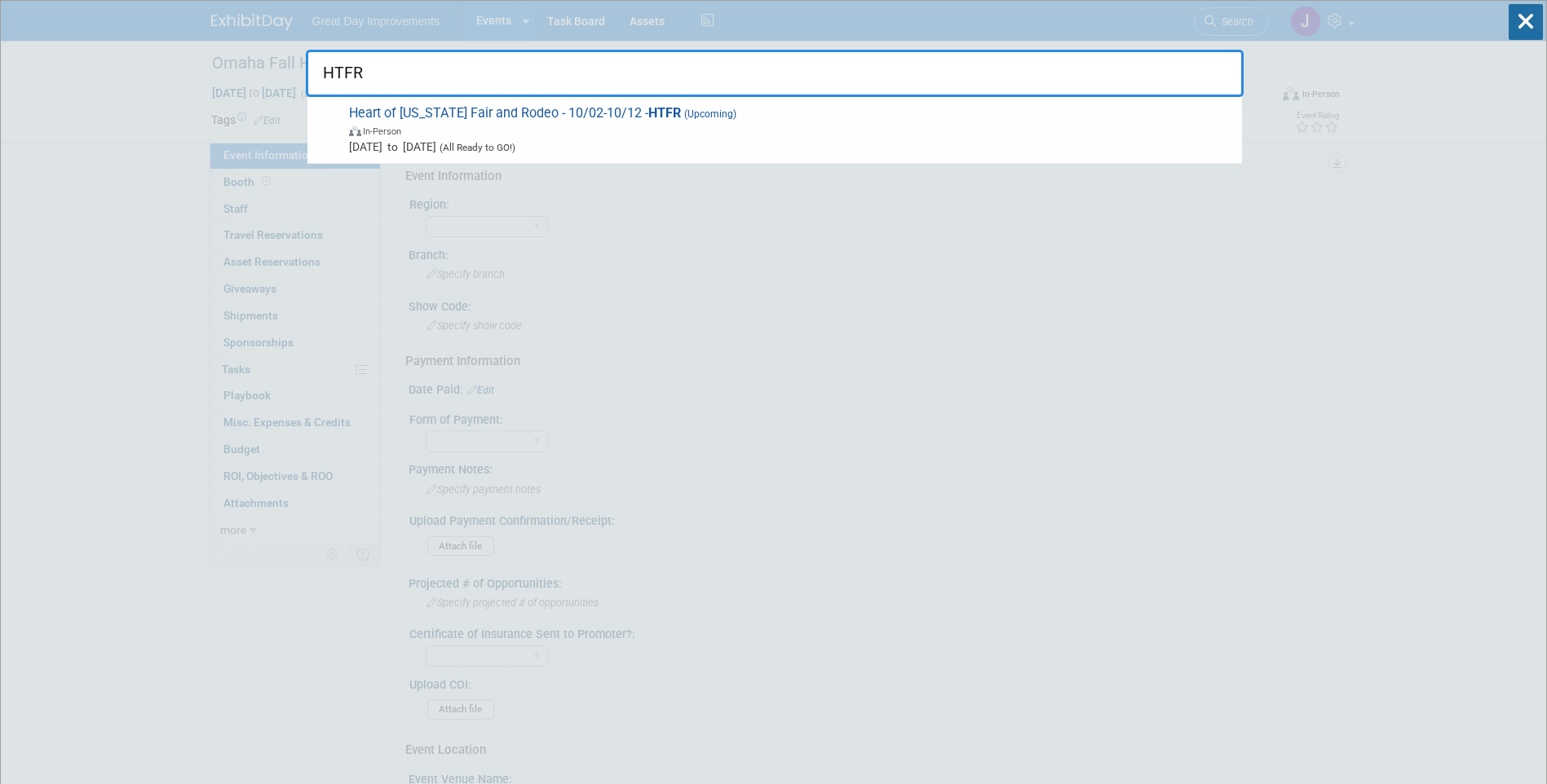
type input "HTFR"
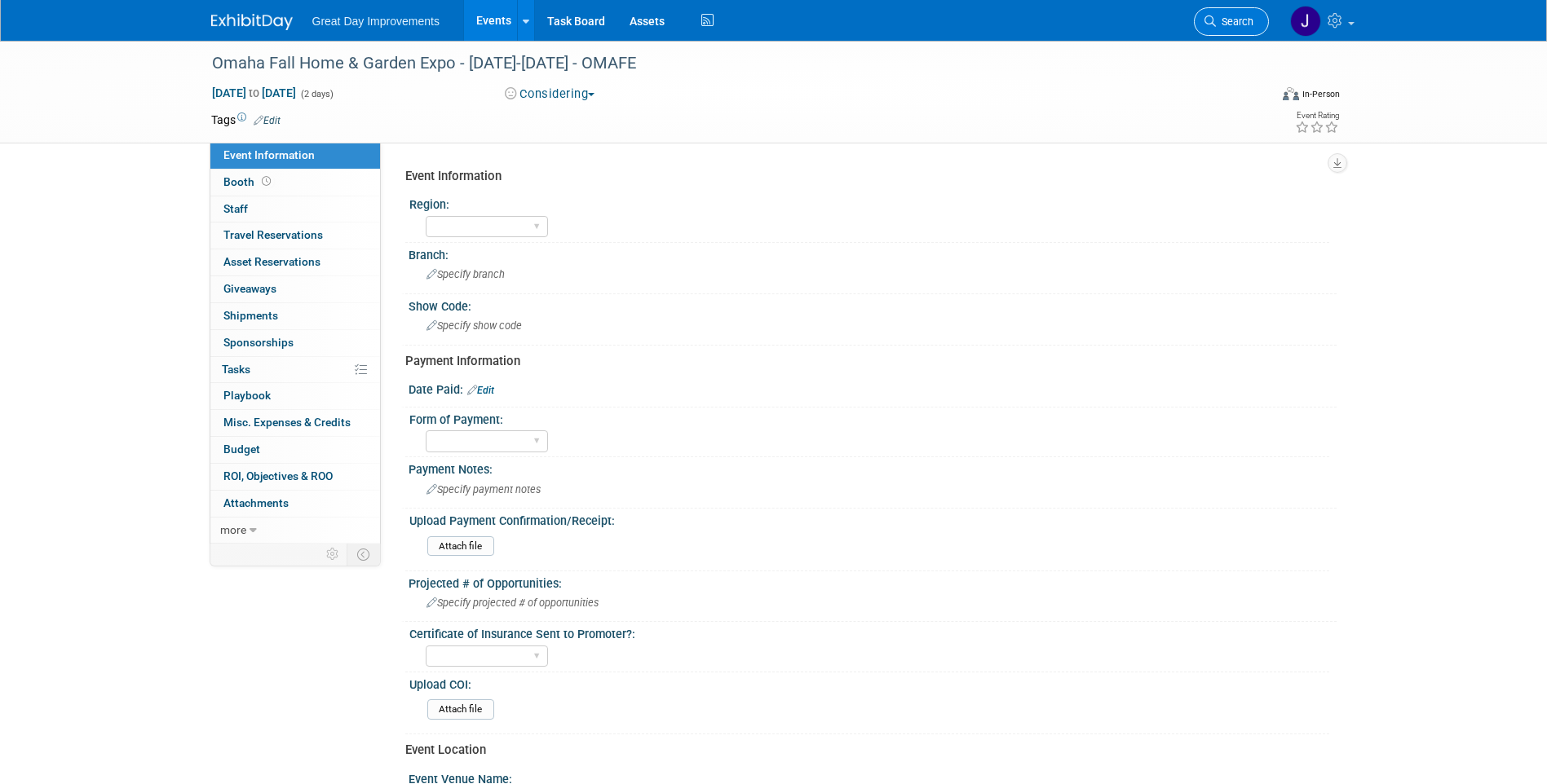
click at [1238, 20] on span "Search" at bounding box center [1233, 21] width 37 height 12
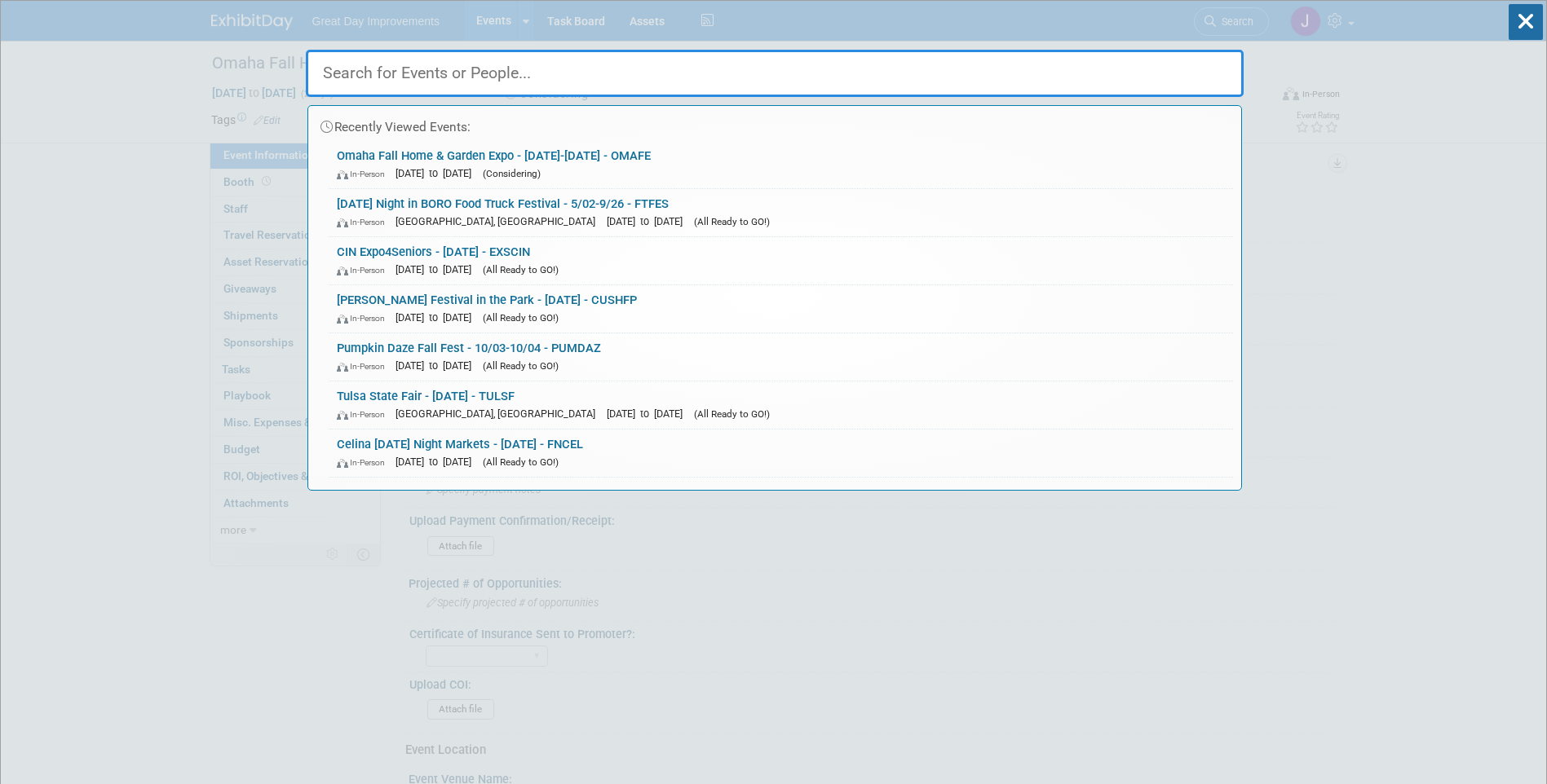
paste input "SANFHS"
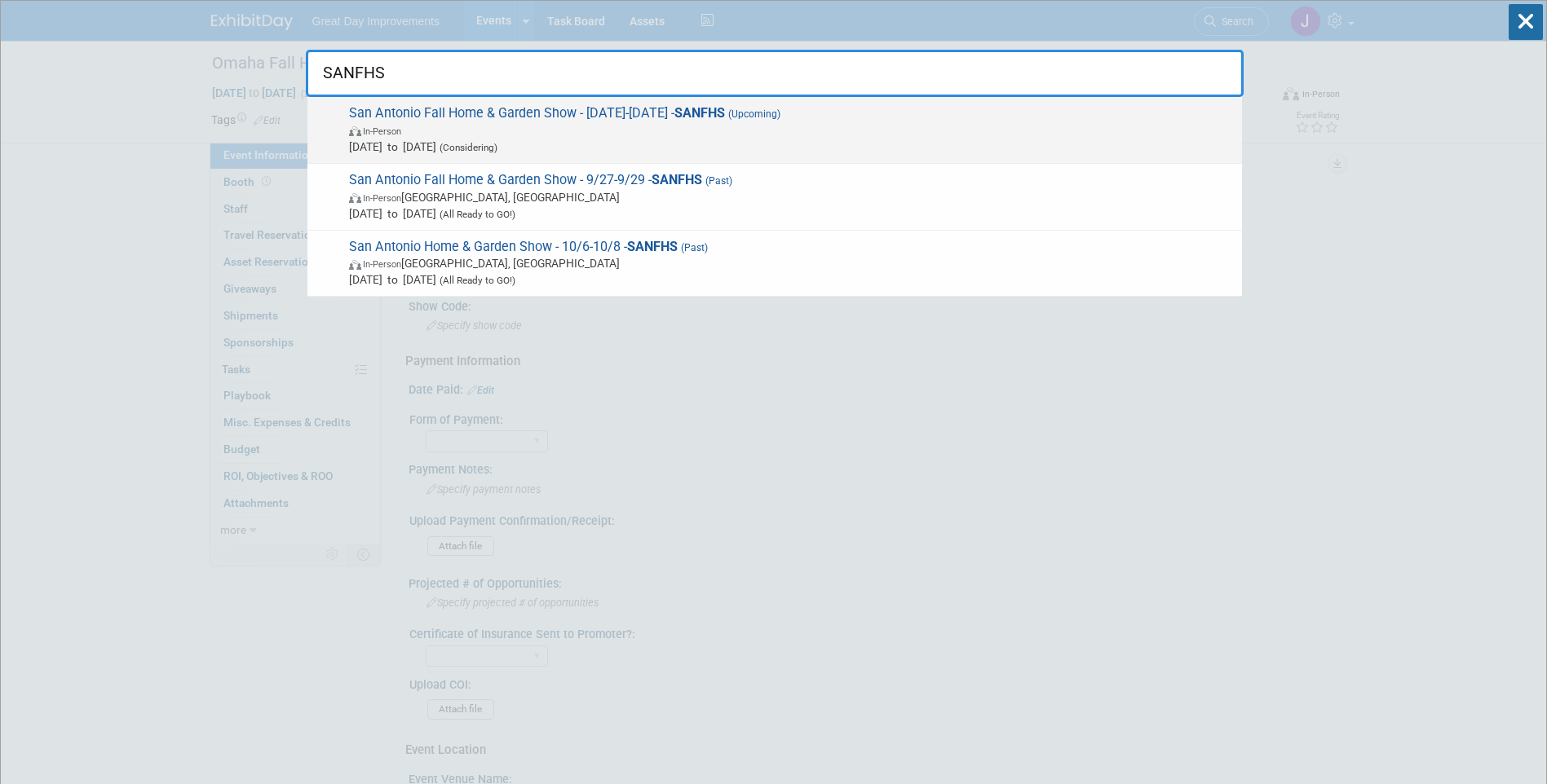
type input "SANFHS"
click at [625, 133] on span "In-Person" at bounding box center [791, 130] width 884 height 16
